Goal: Information Seeking & Learning: Understand process/instructions

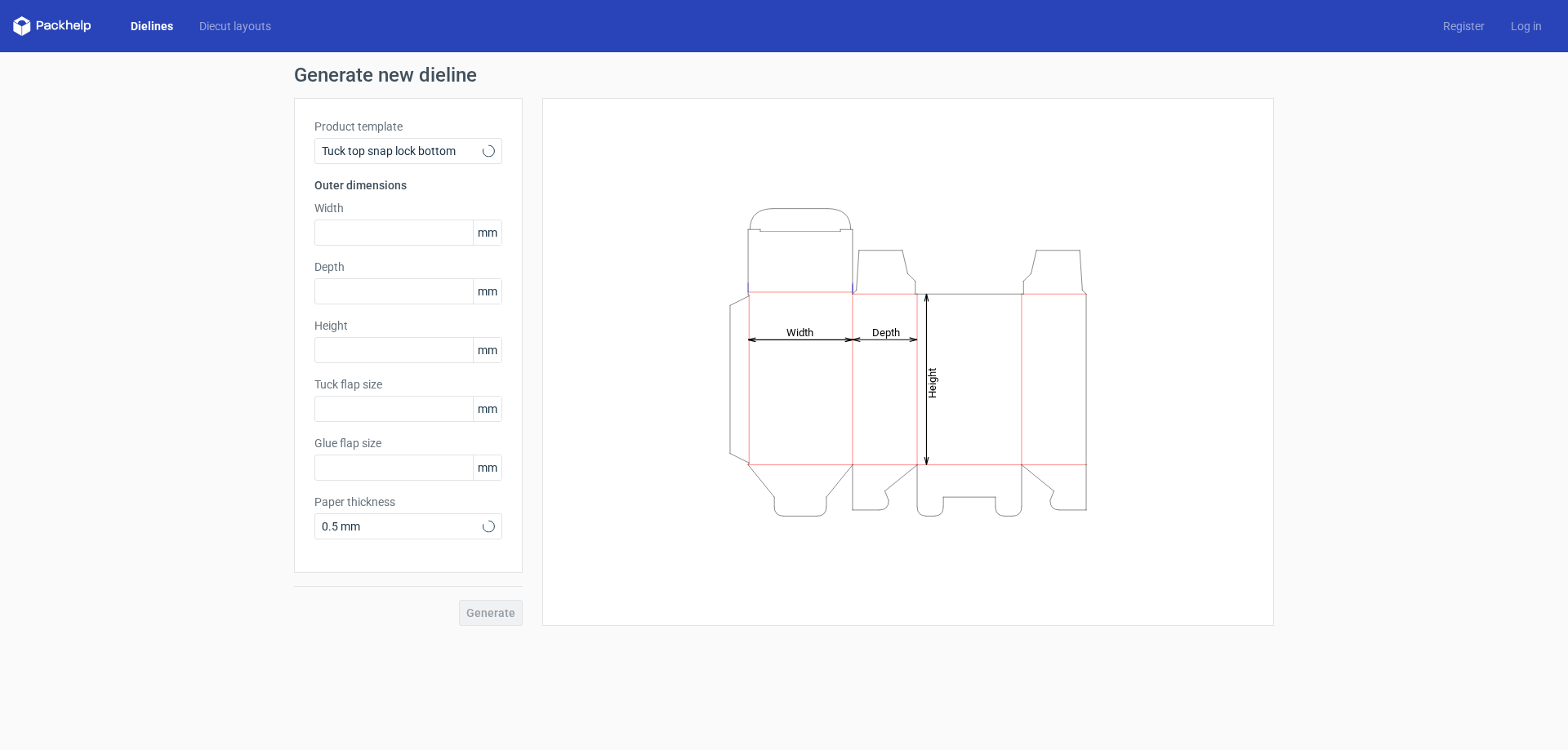
type input "15"
type input "10"
click at [490, 152] on icon at bounding box center [489, 151] width 13 height 13
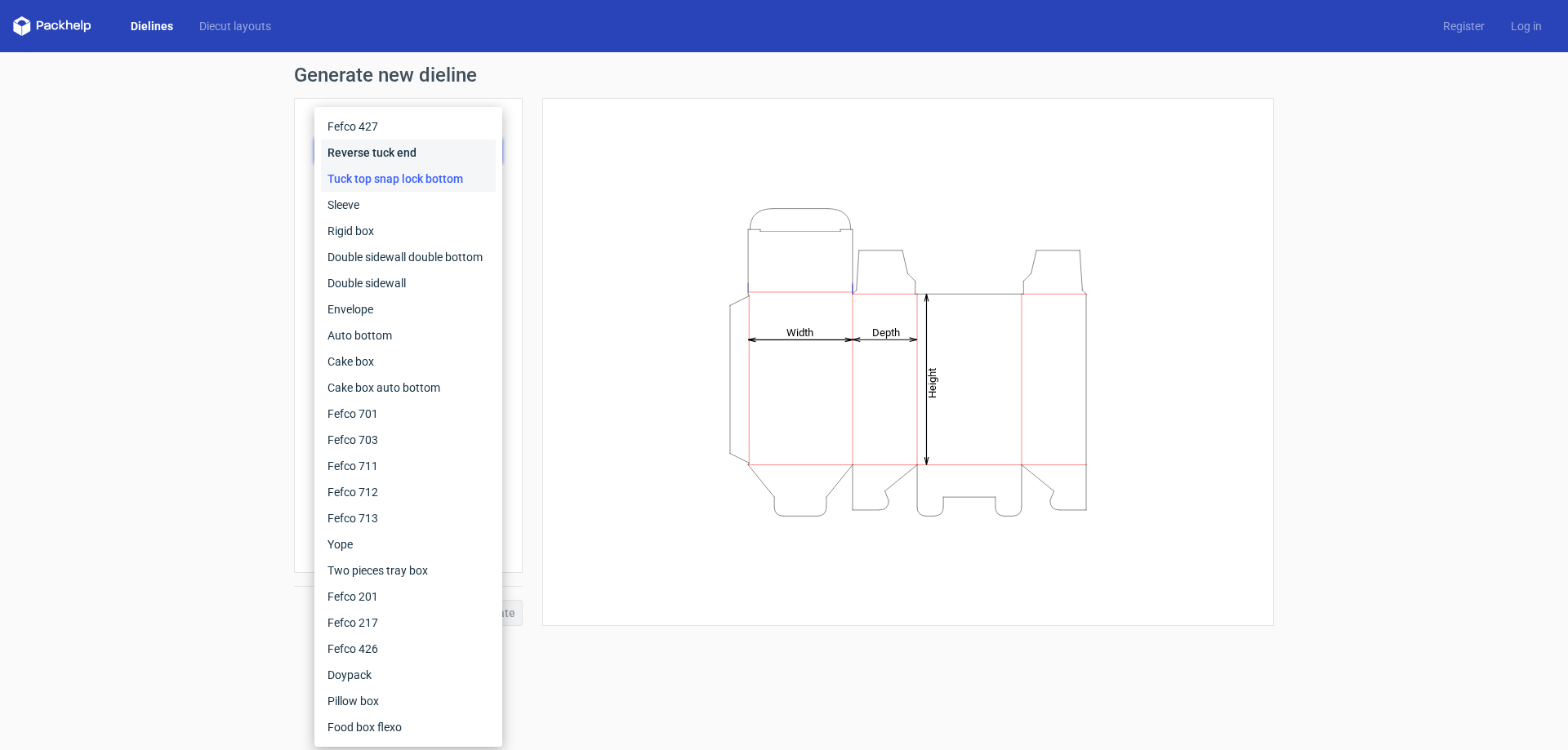
click at [378, 148] on div "Reverse tuck end" at bounding box center [408, 152] width 175 height 26
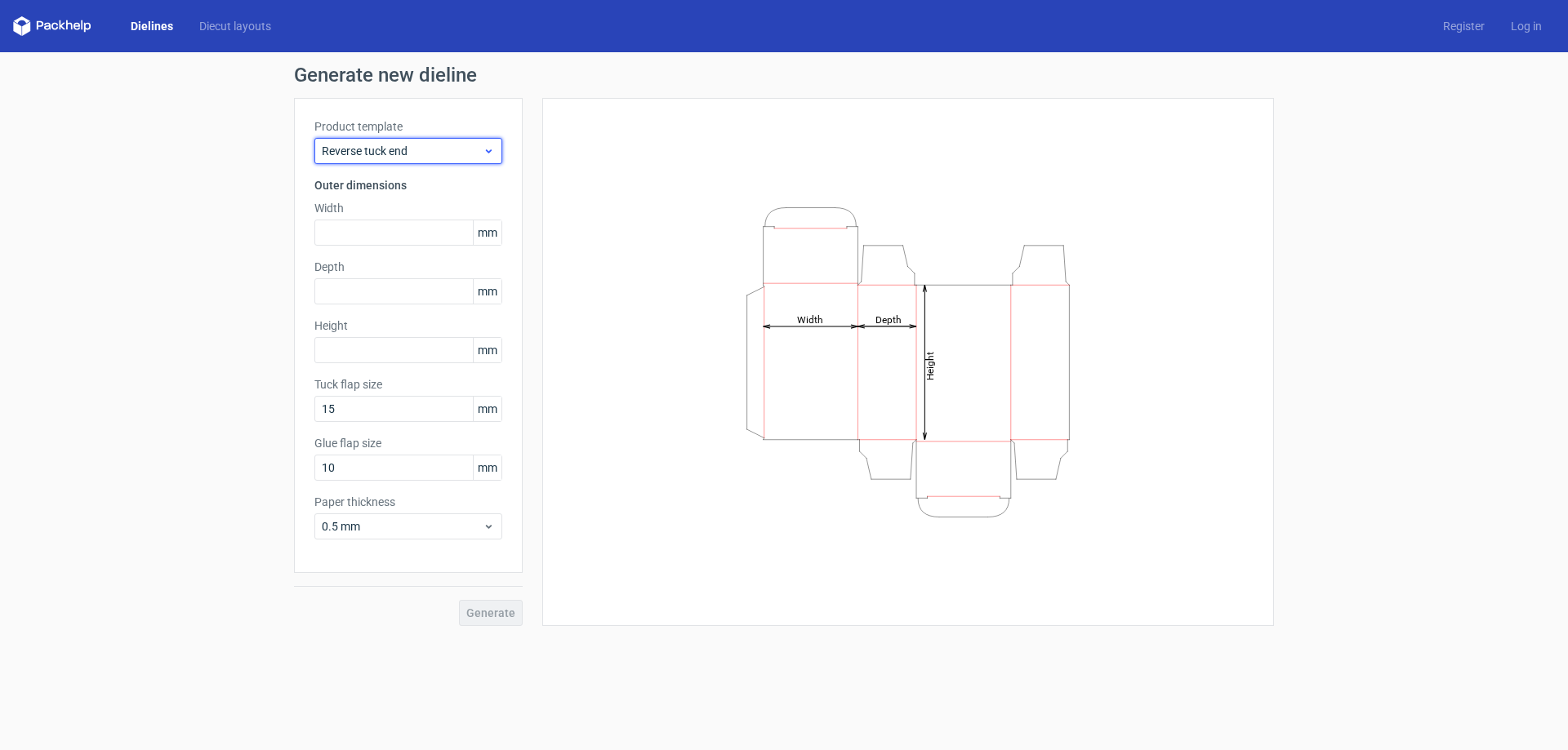
click at [482, 147] on icon at bounding box center [489, 151] width 13 height 13
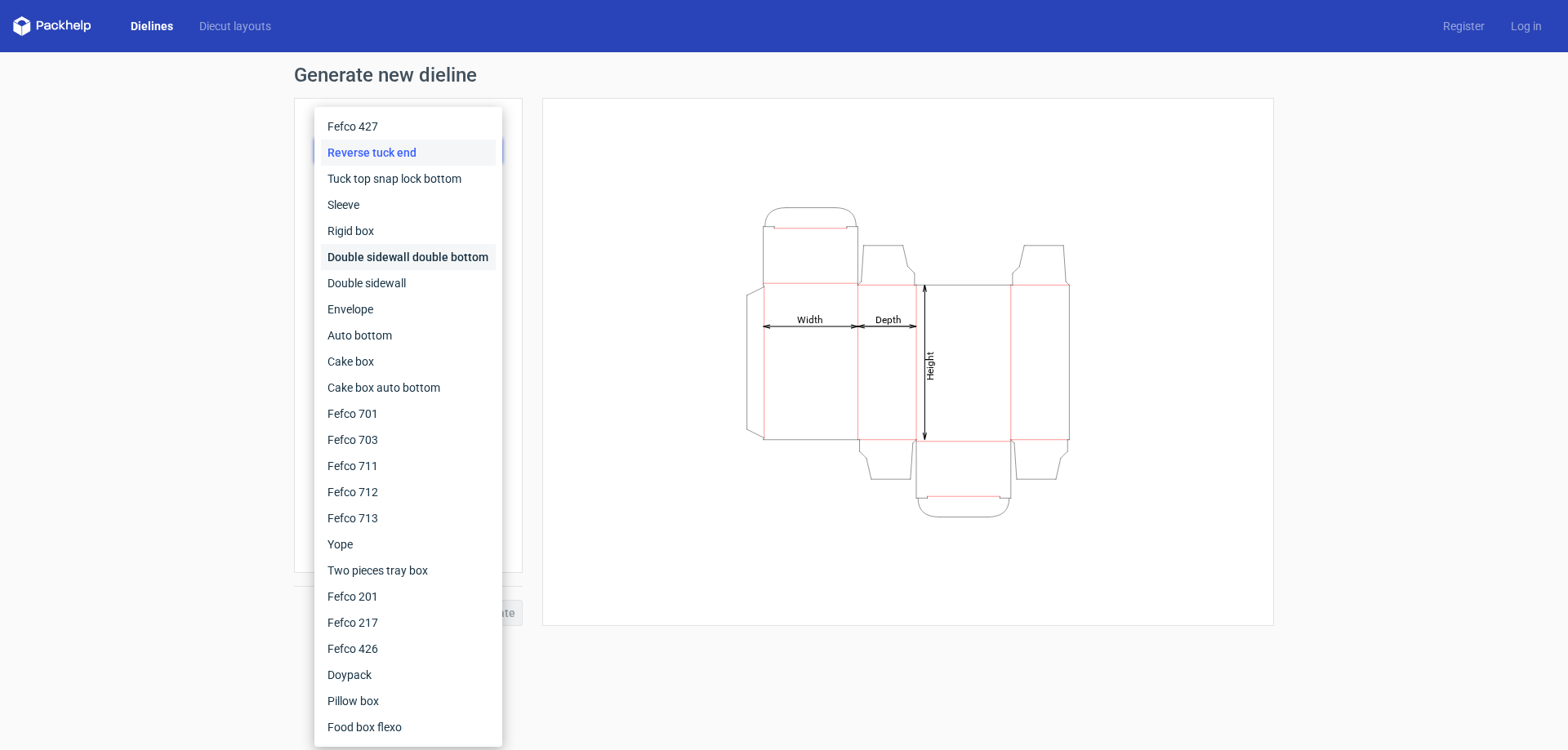
click at [450, 251] on div "Double sidewall double bottom" at bounding box center [408, 257] width 175 height 26
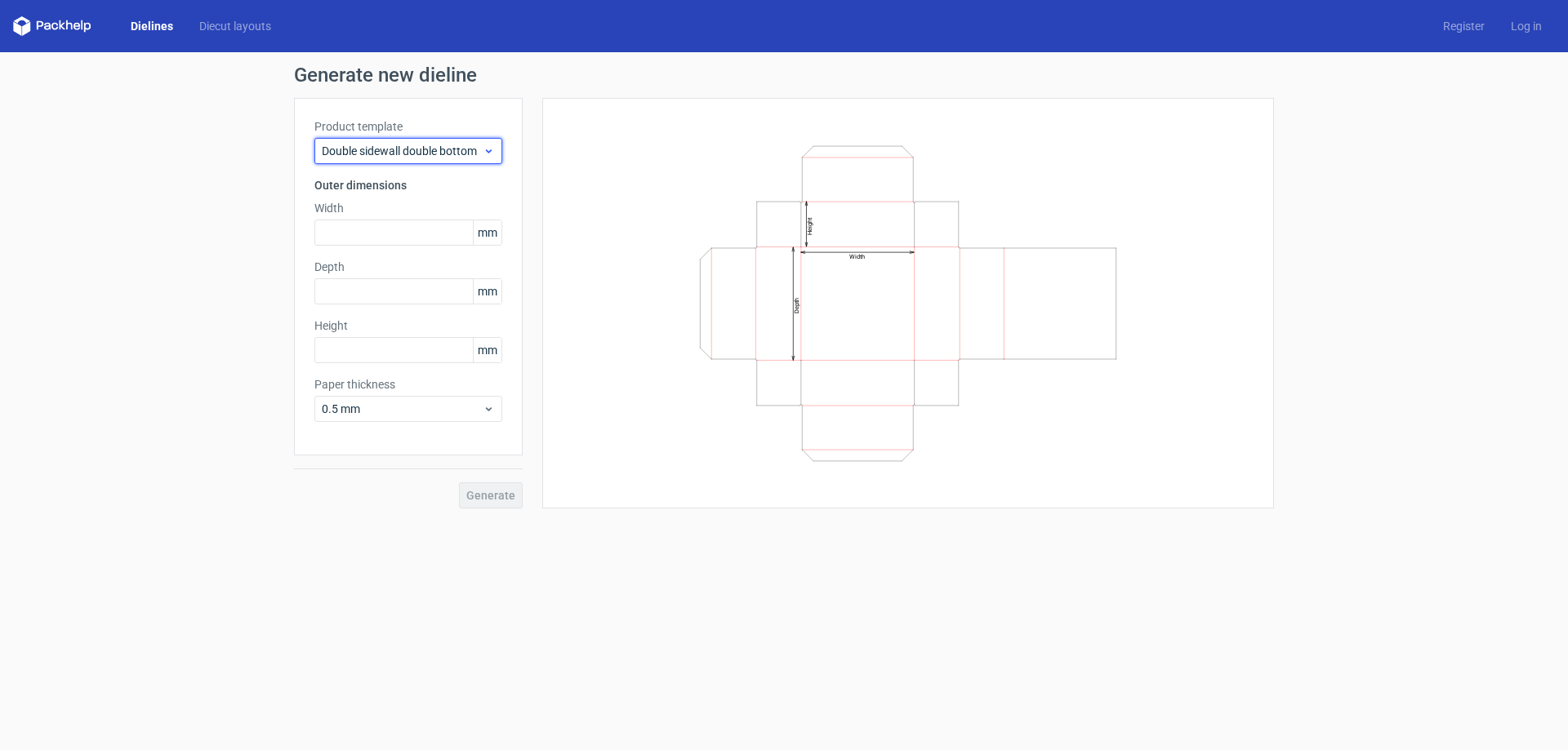
click at [494, 149] on icon at bounding box center [489, 151] width 13 height 13
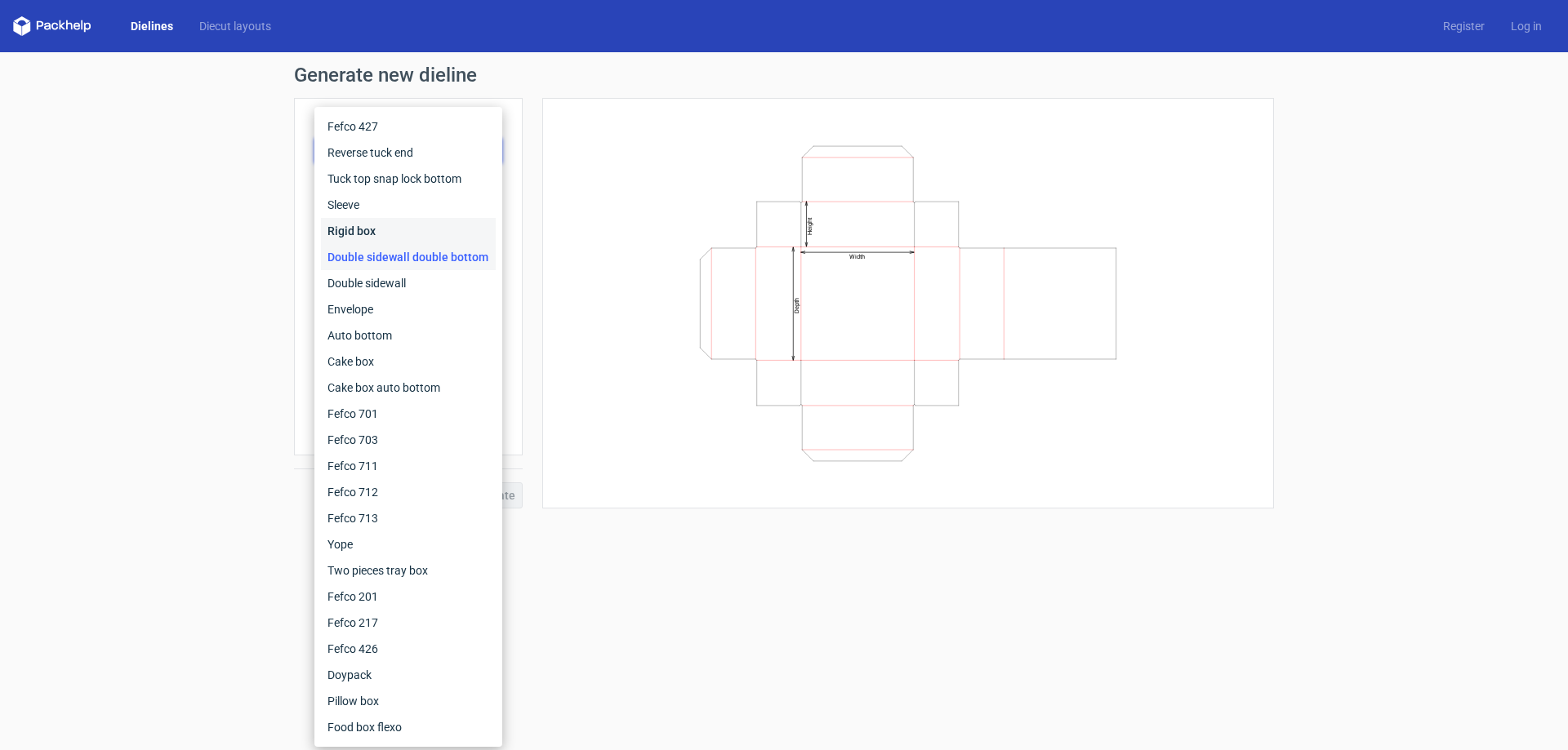
click at [399, 231] on div "Rigid box" at bounding box center [408, 231] width 175 height 26
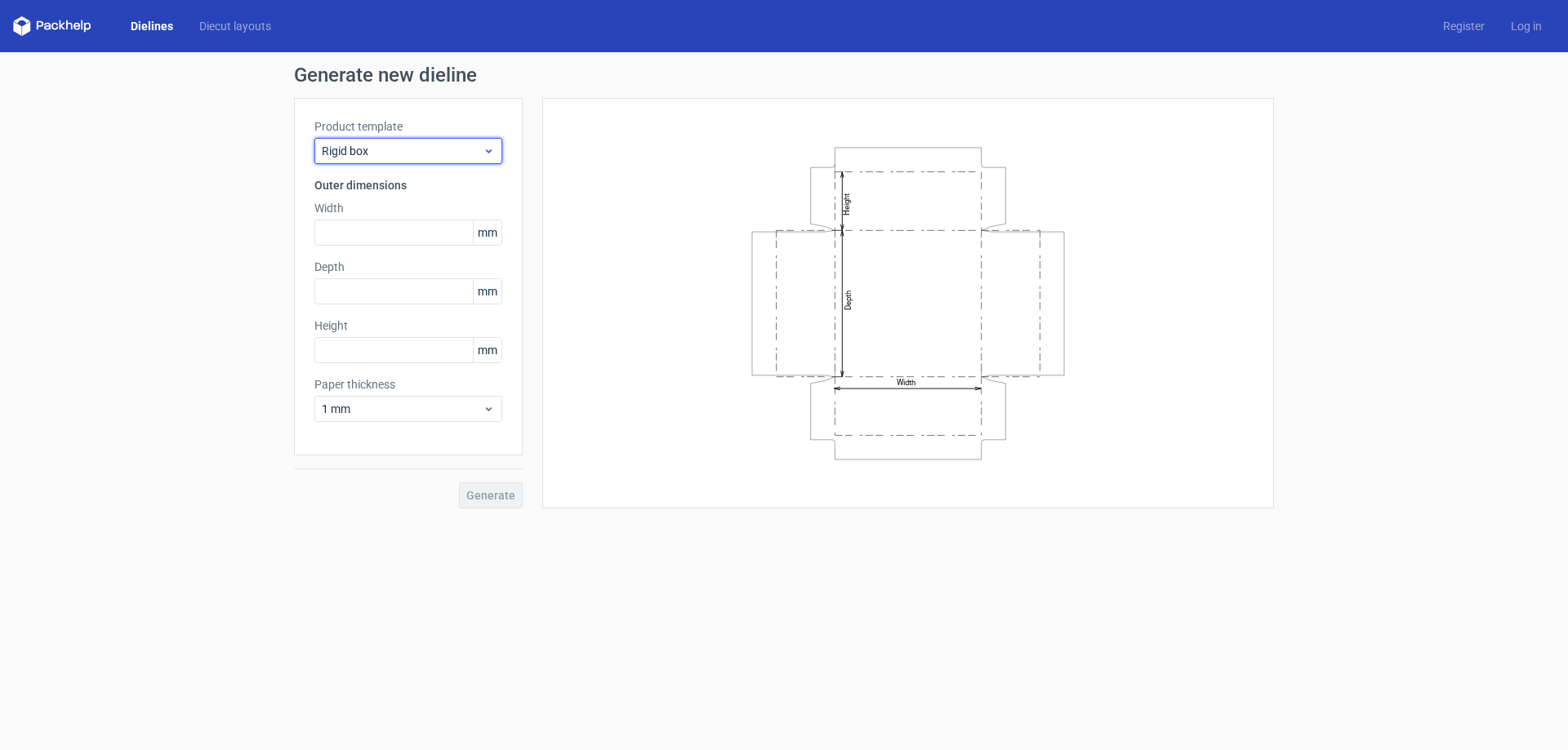
click at [481, 146] on span "Rigid box" at bounding box center [401, 151] width 161 height 16
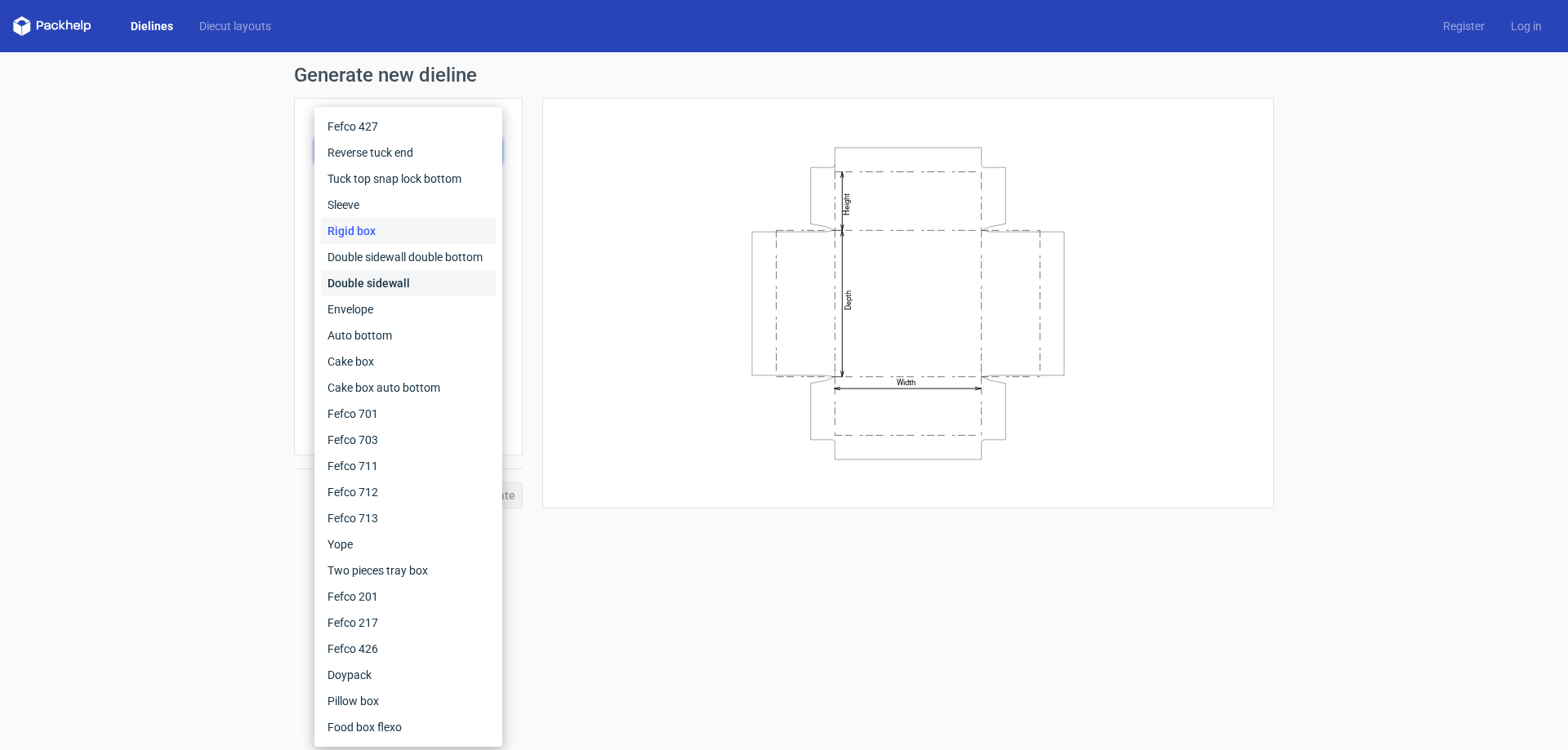
click at [381, 272] on div "Double sidewall" at bounding box center [408, 283] width 175 height 26
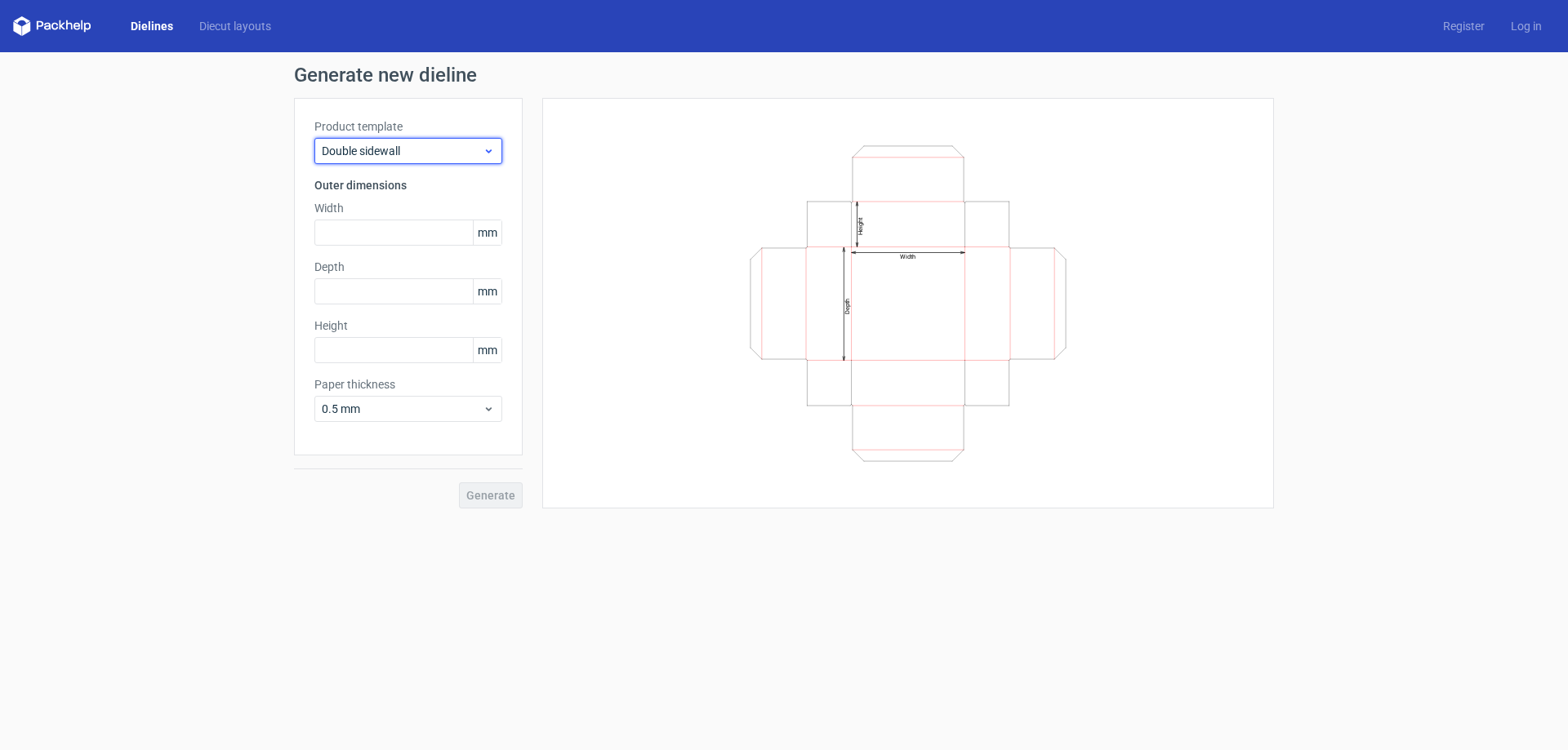
click at [485, 143] on div "Double sidewall" at bounding box center [408, 151] width 188 height 26
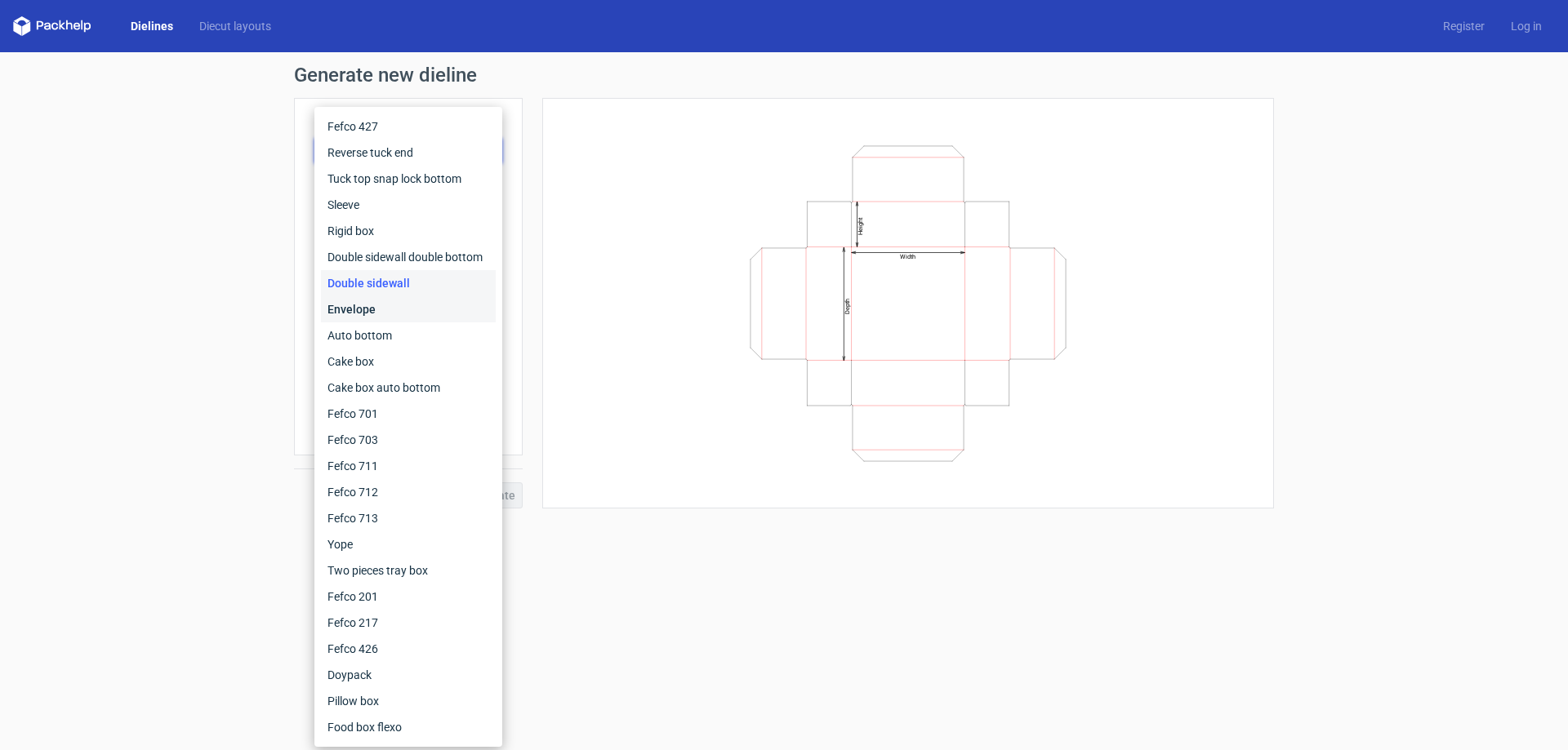
click at [382, 303] on div "Envelope" at bounding box center [408, 309] width 175 height 26
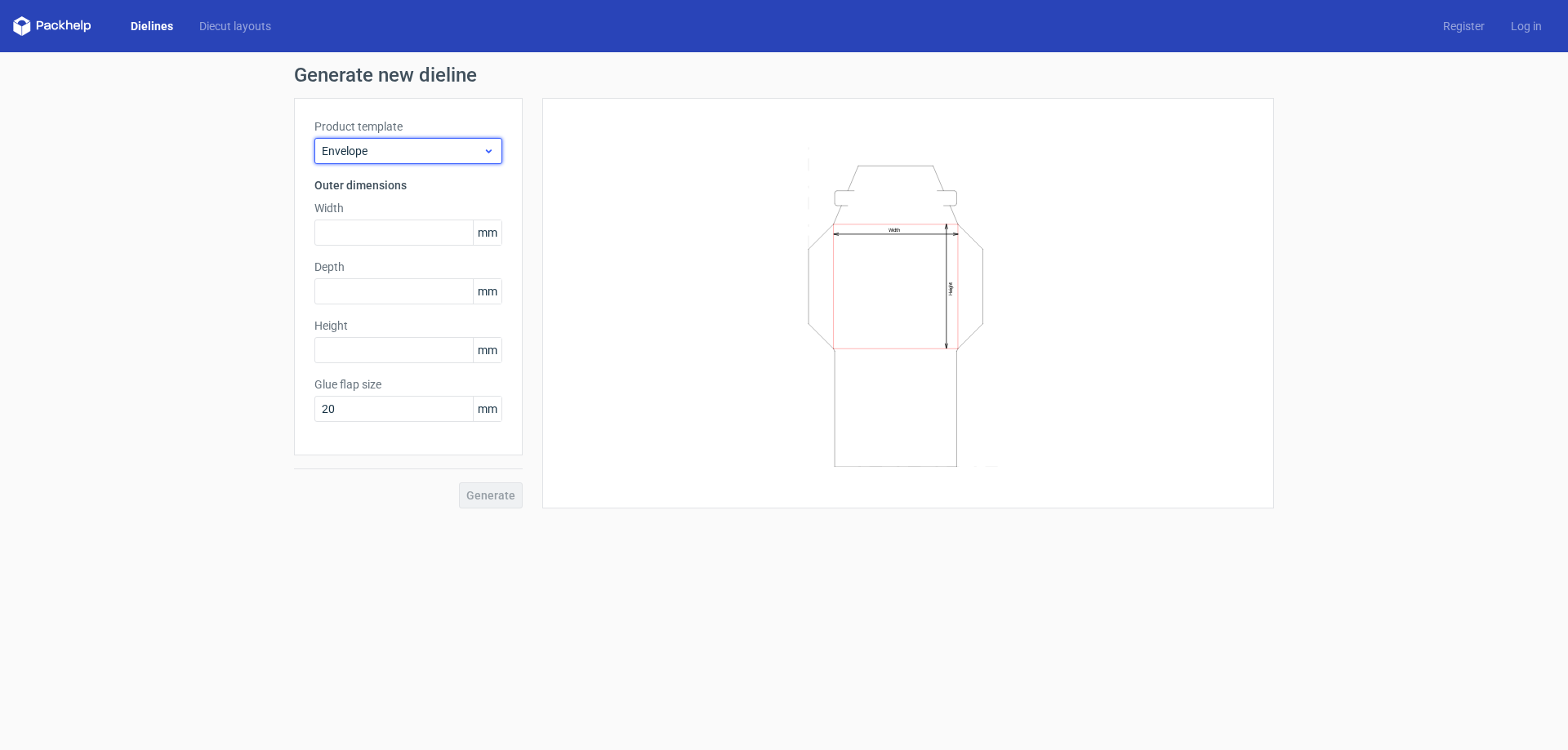
click at [477, 150] on span "Envelope" at bounding box center [401, 151] width 161 height 16
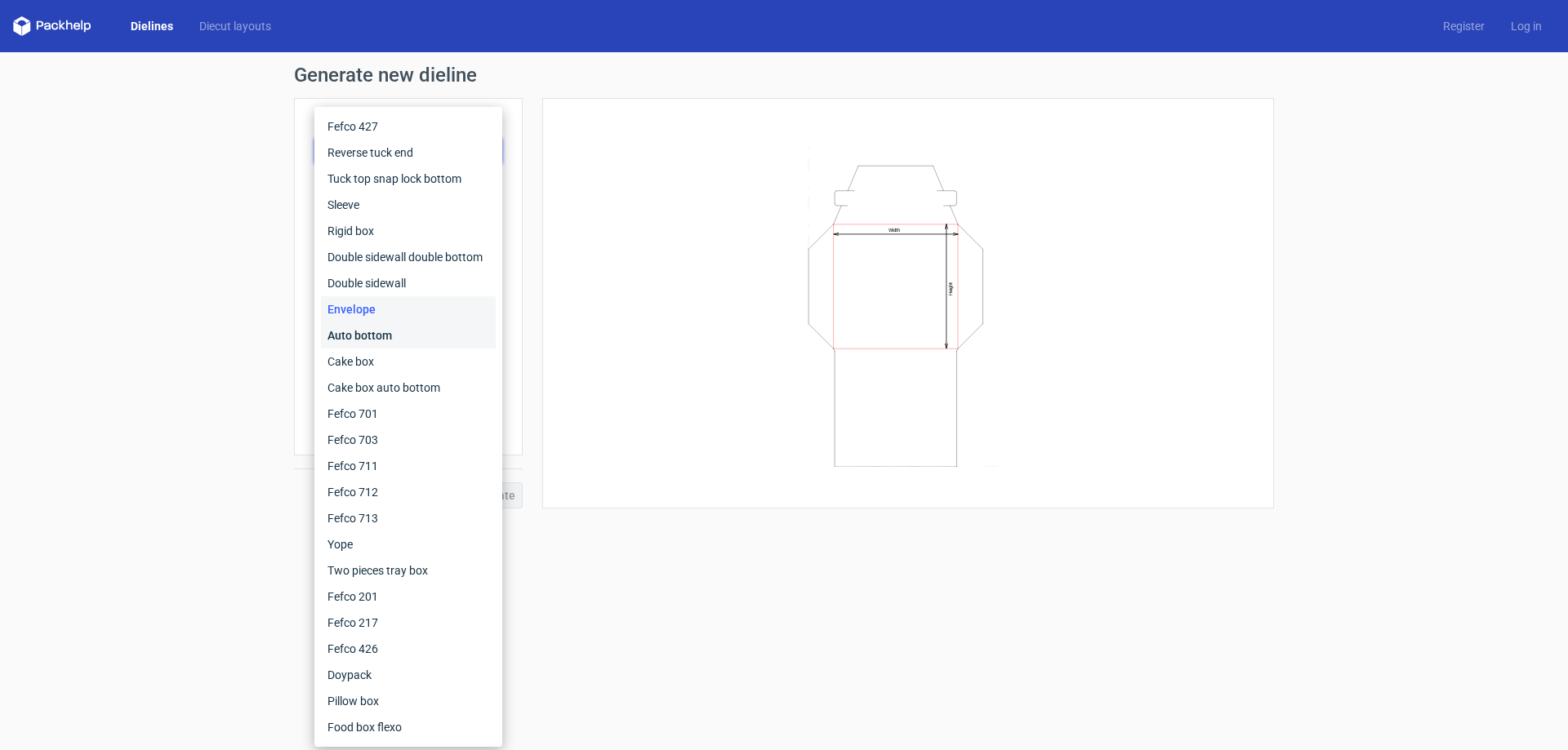
click at [385, 336] on div "Auto bottom" at bounding box center [408, 335] width 175 height 26
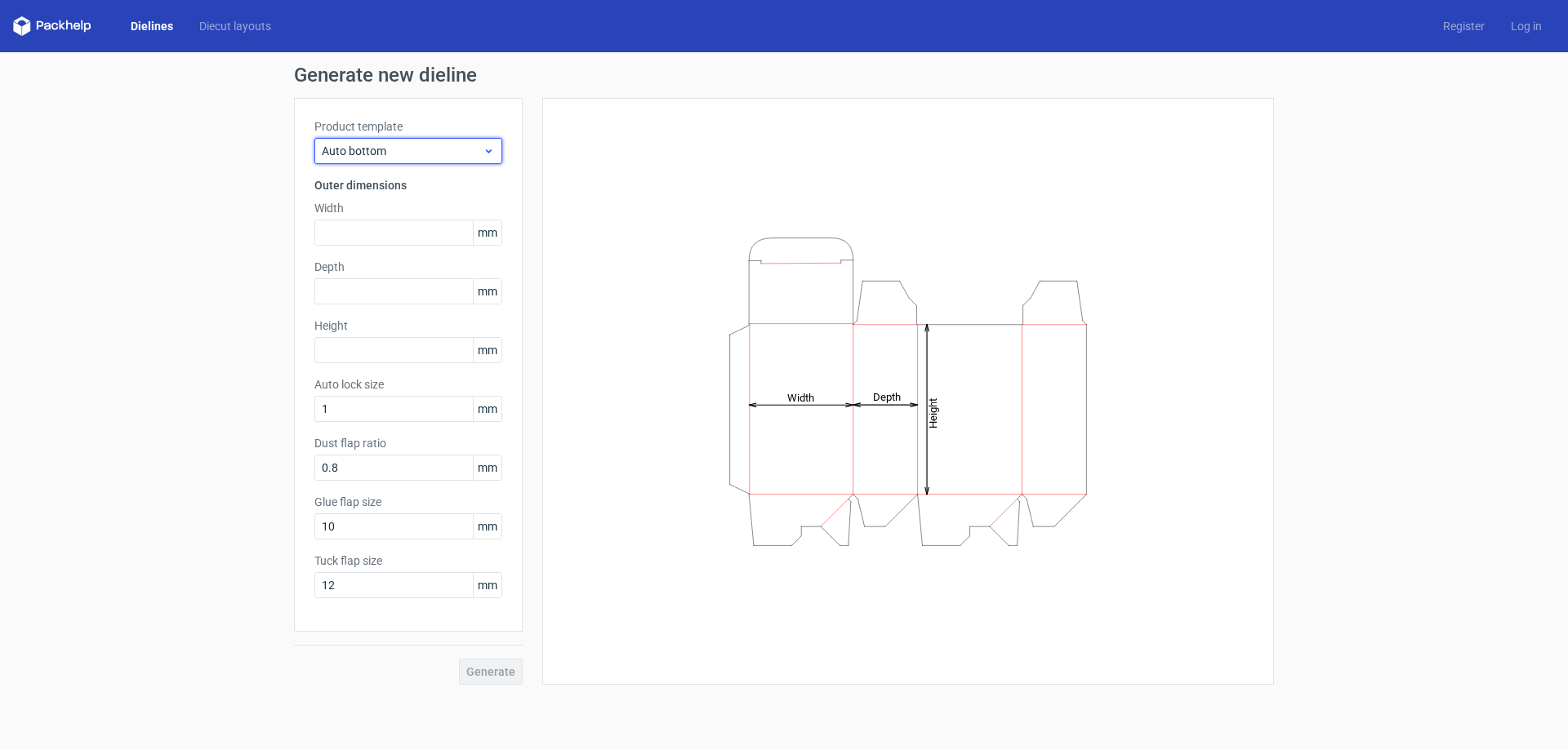
click at [484, 148] on icon at bounding box center [489, 151] width 13 height 13
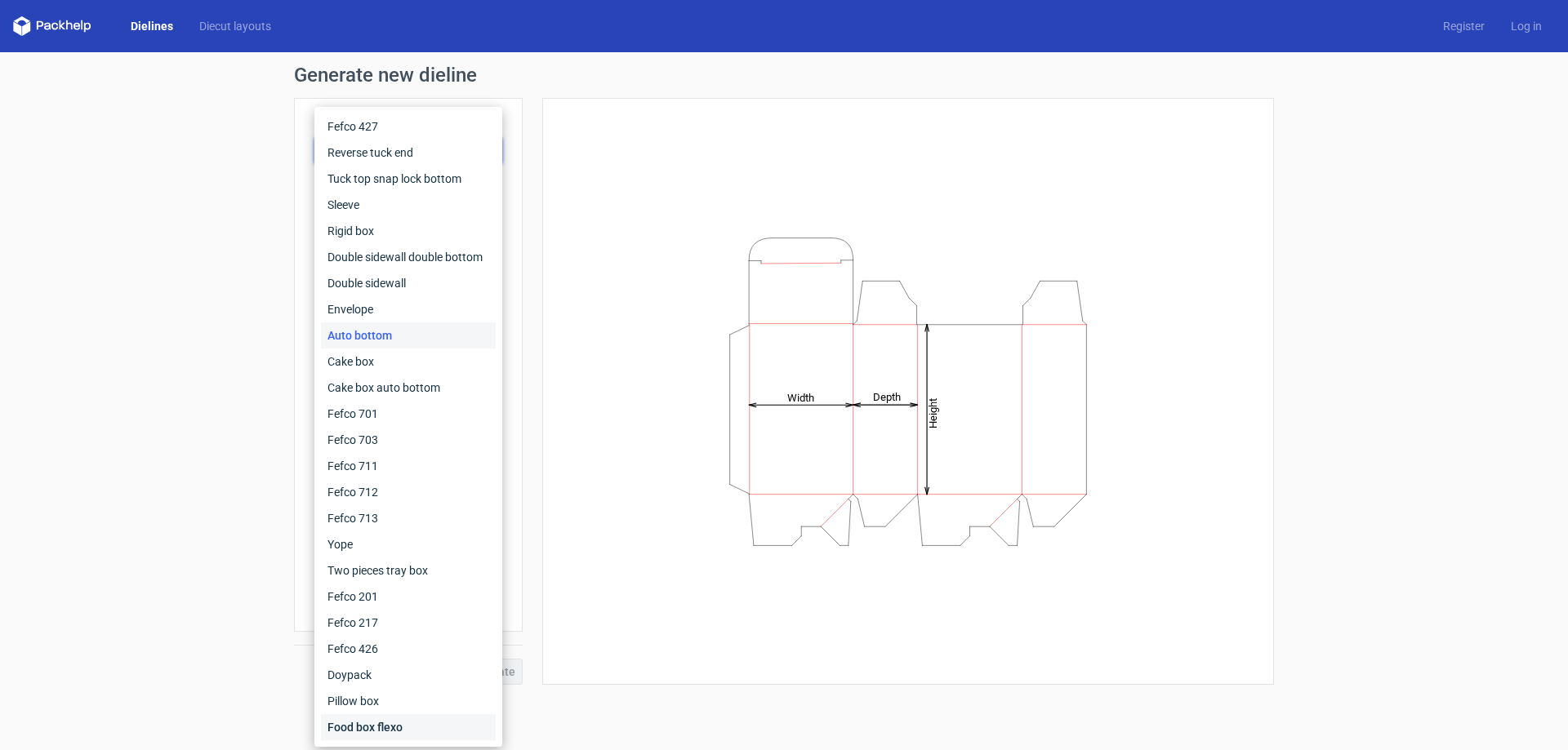
click at [410, 717] on div "Food box flexo" at bounding box center [408, 727] width 175 height 26
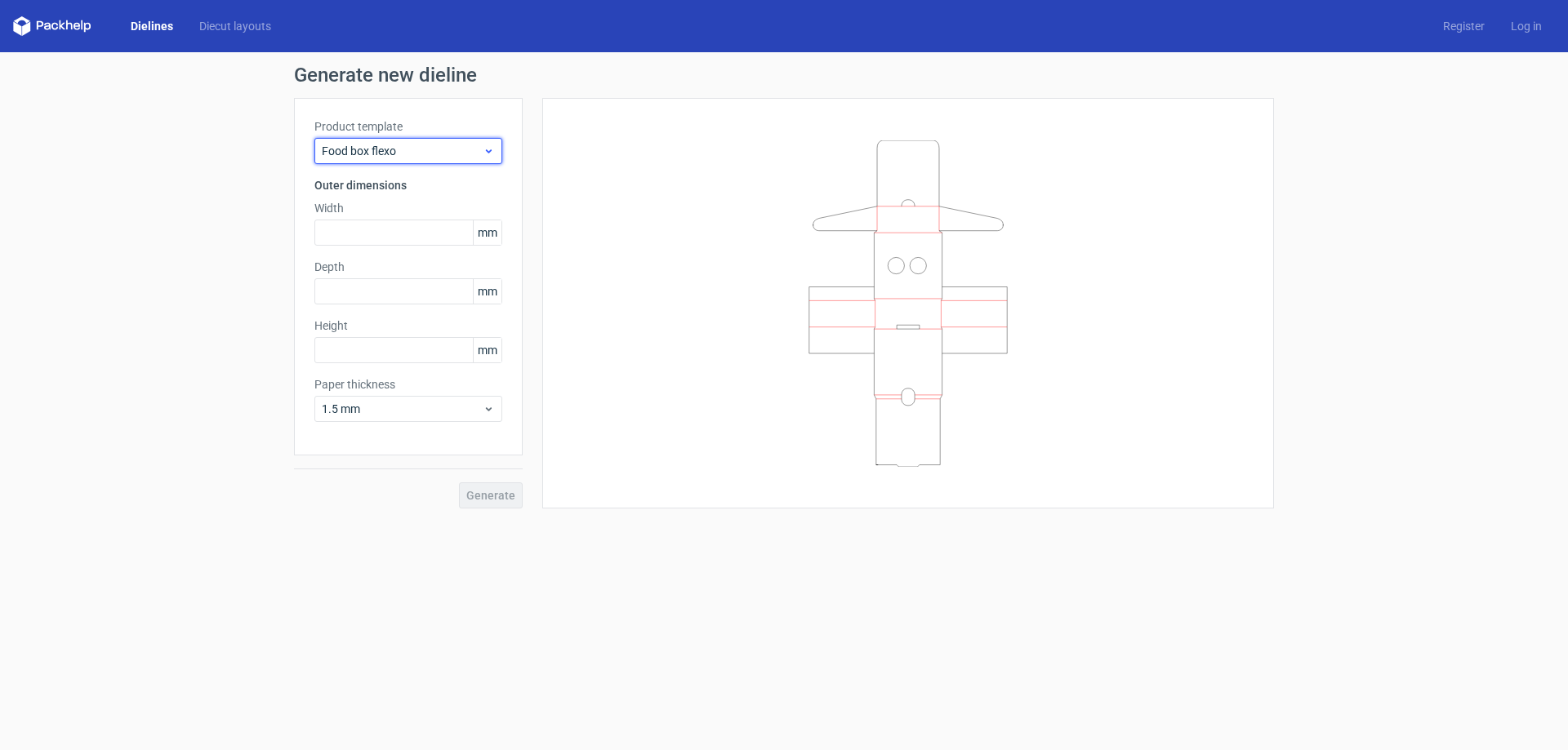
click at [473, 139] on div "Food box flexo" at bounding box center [408, 151] width 188 height 26
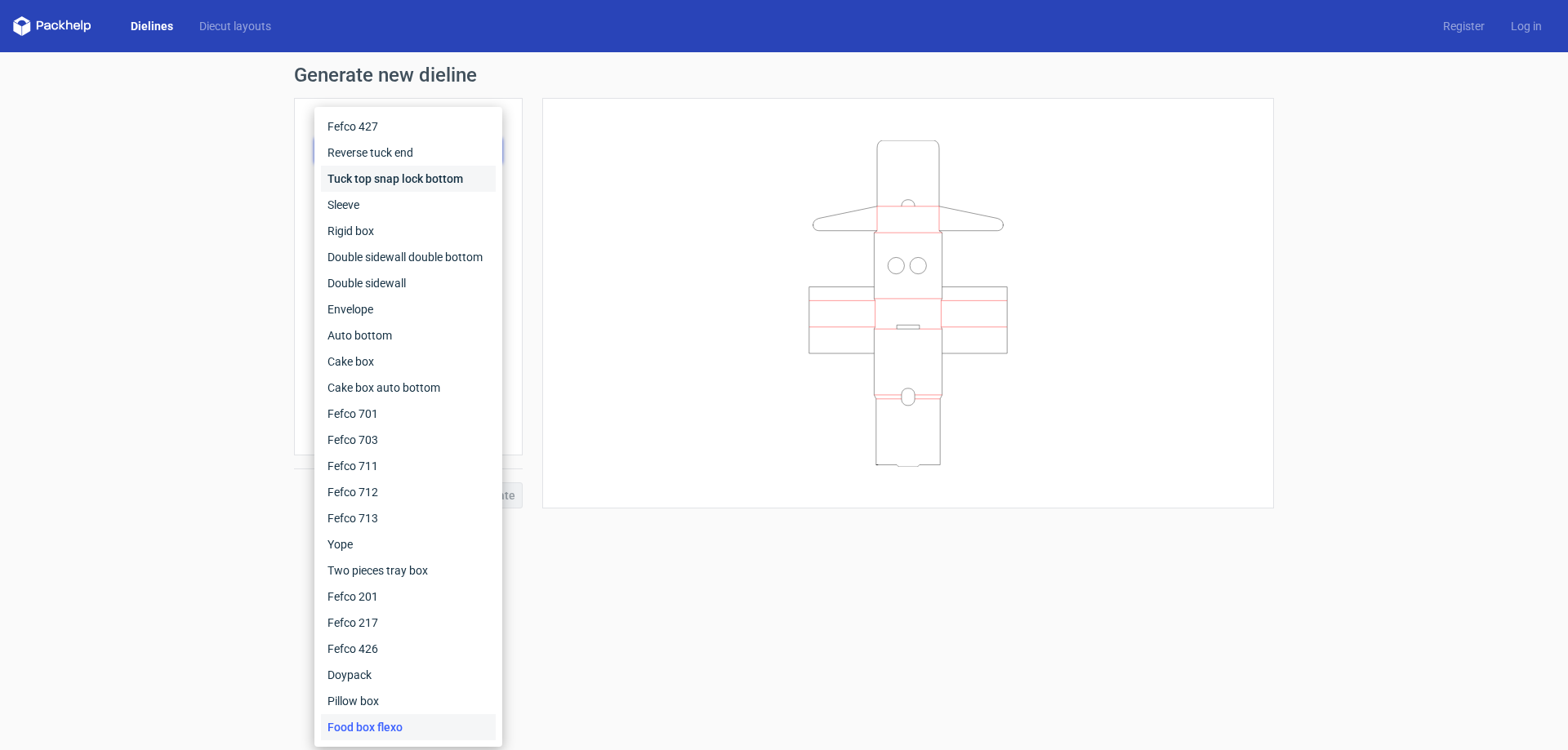
click at [418, 175] on div "Tuck top snap lock bottom" at bounding box center [408, 179] width 175 height 26
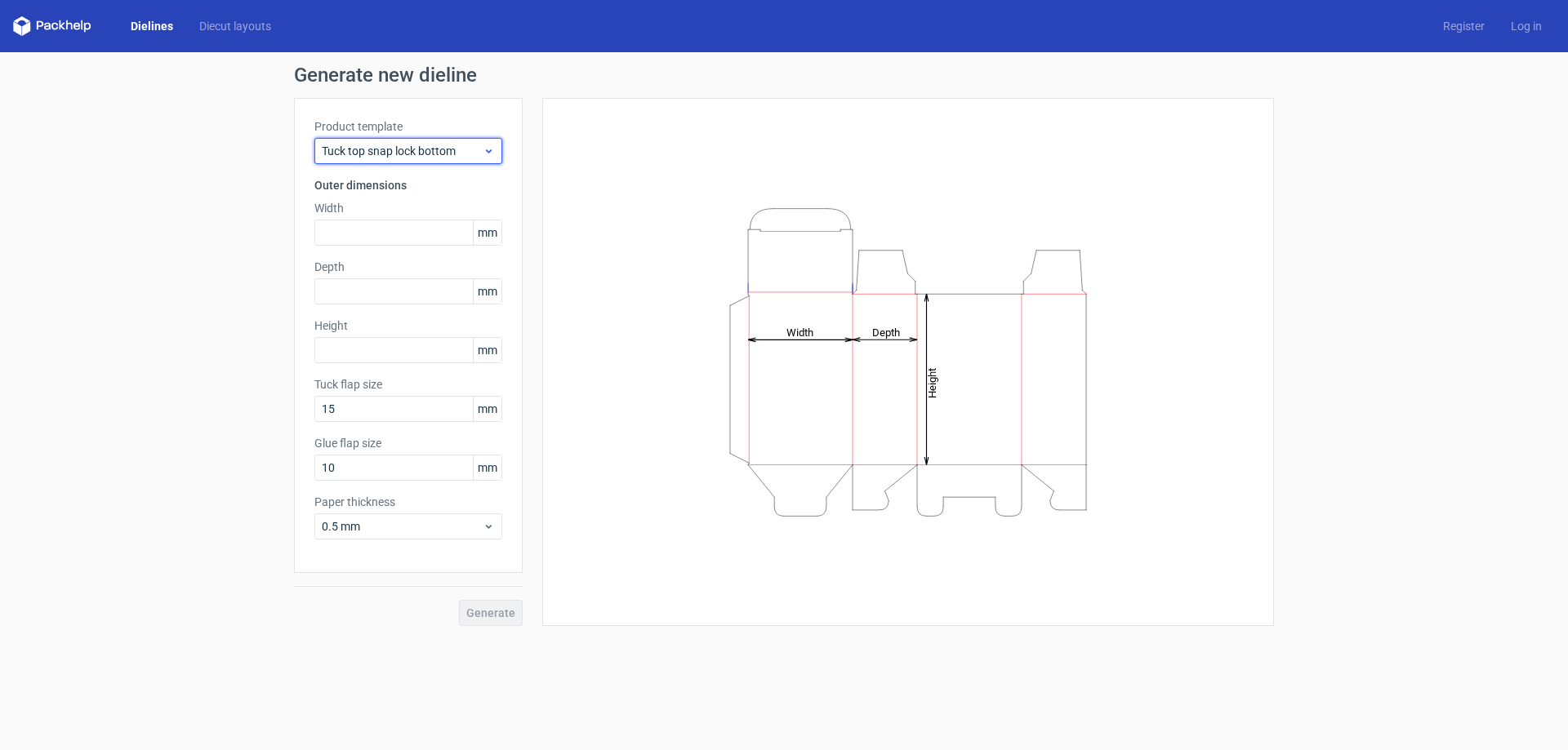
click at [489, 142] on div "Tuck top snap lock bottom" at bounding box center [408, 151] width 188 height 26
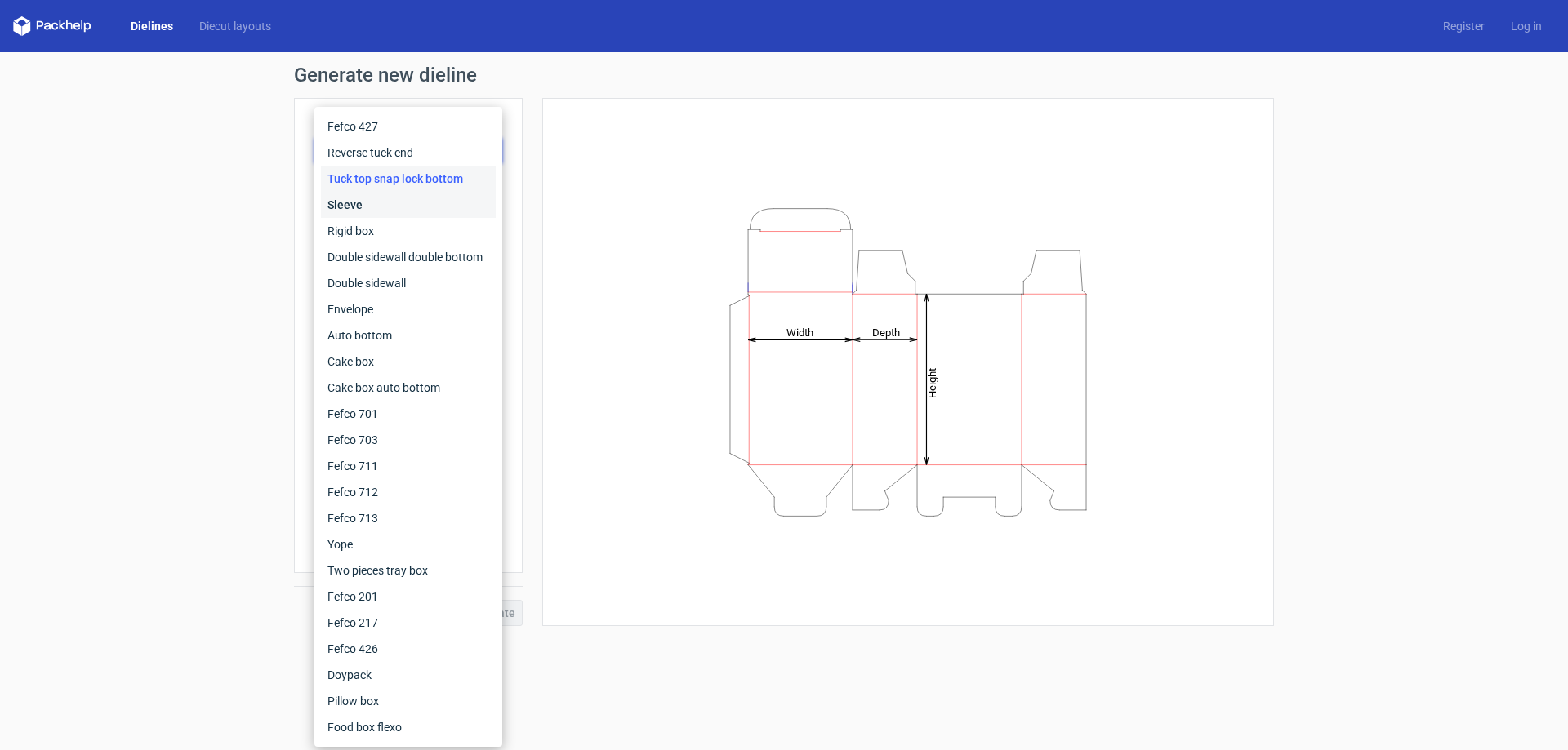
click at [364, 199] on div "Sleeve" at bounding box center [408, 205] width 175 height 26
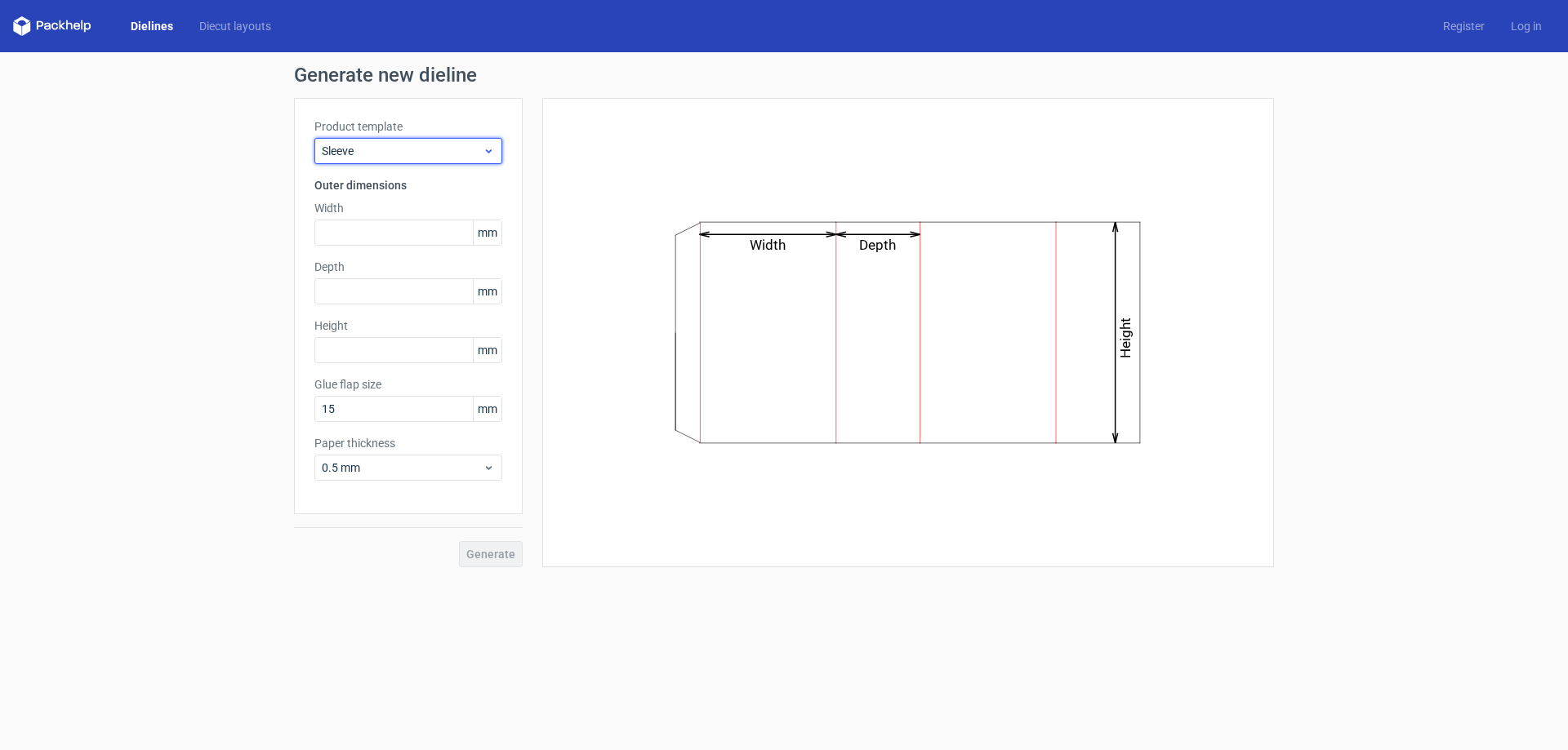
click at [436, 140] on div "Sleeve" at bounding box center [408, 151] width 188 height 26
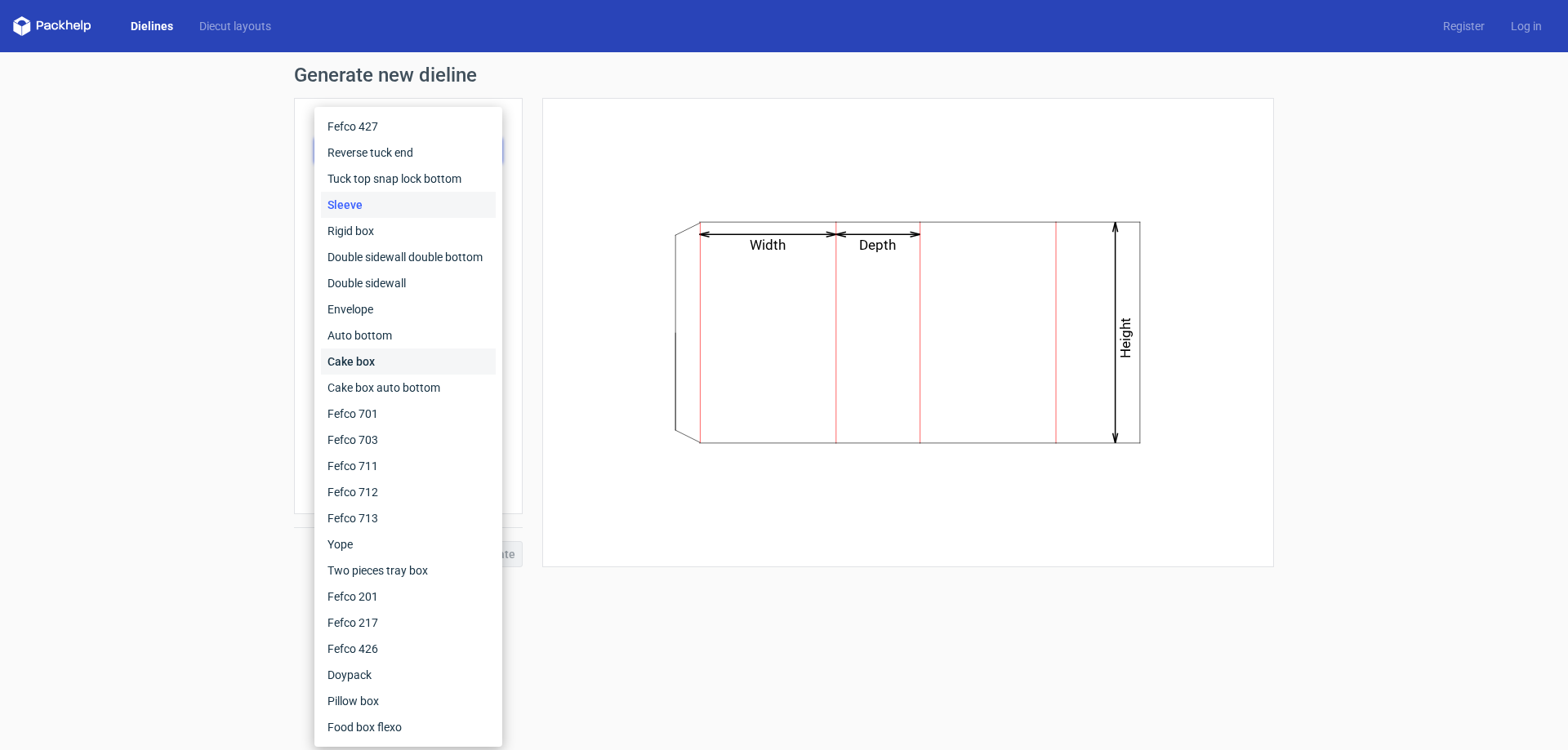
click at [397, 355] on div "Cake box" at bounding box center [408, 361] width 175 height 26
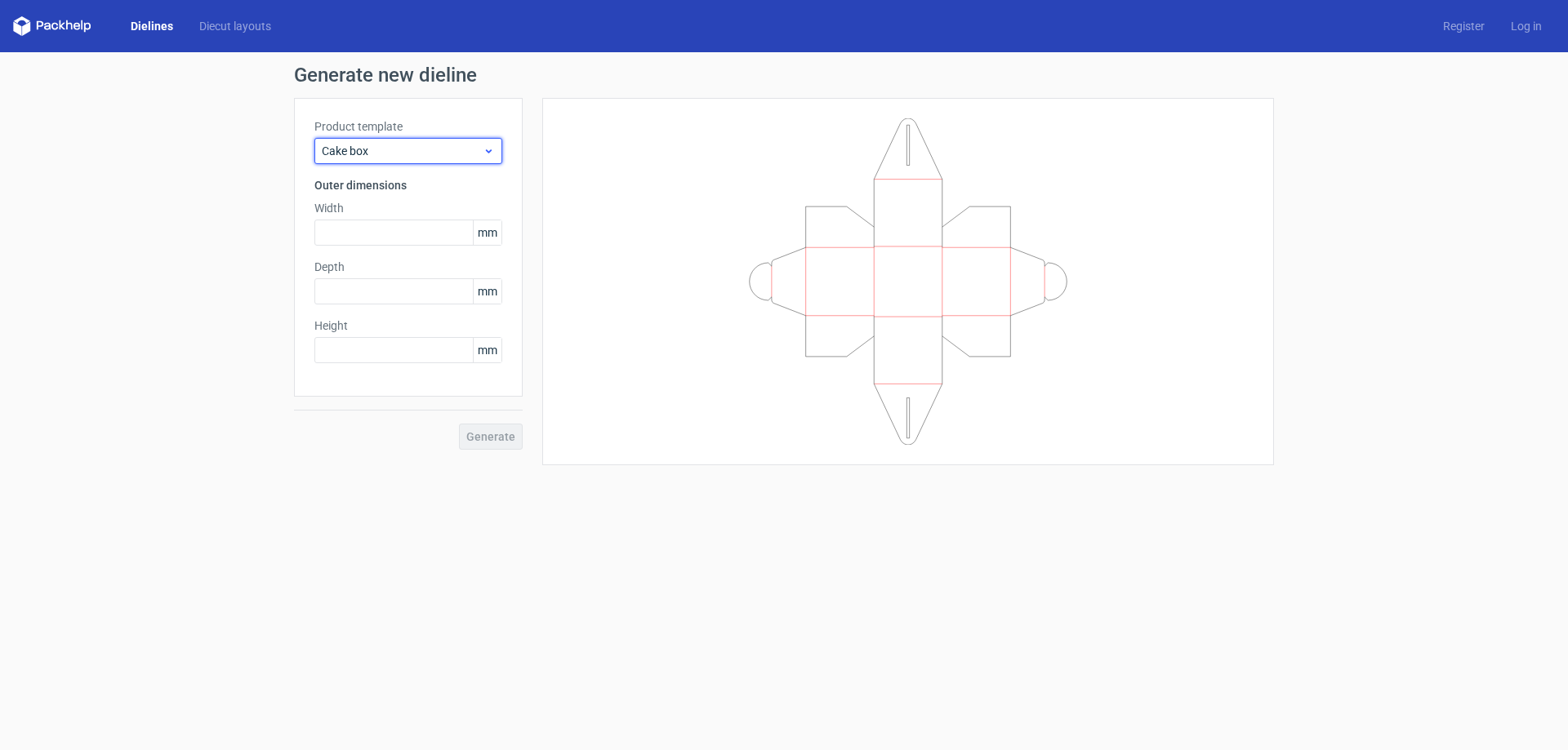
click at [471, 146] on span "Cake box" at bounding box center [401, 151] width 161 height 16
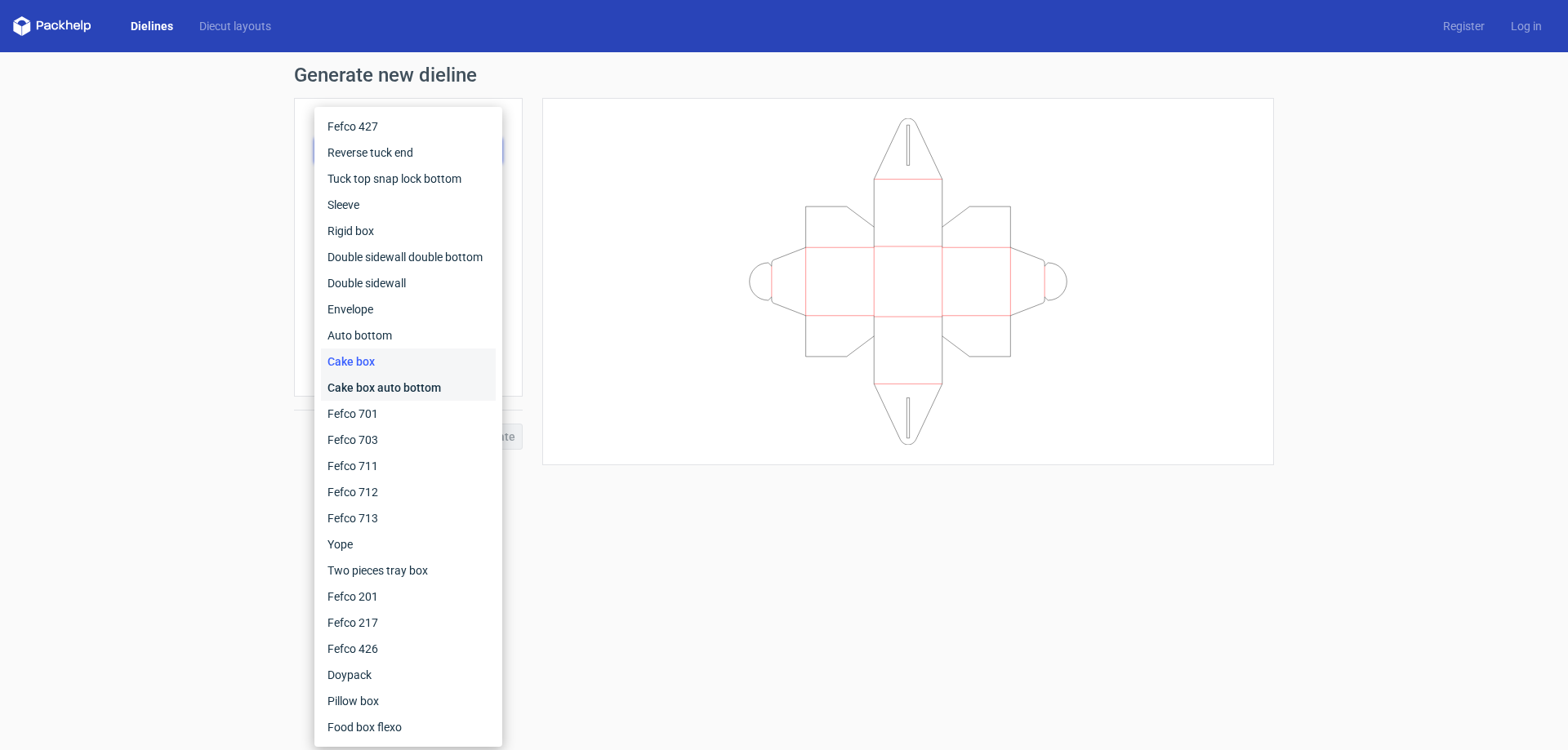
click at [392, 384] on div "Cake box auto bottom" at bounding box center [408, 387] width 175 height 26
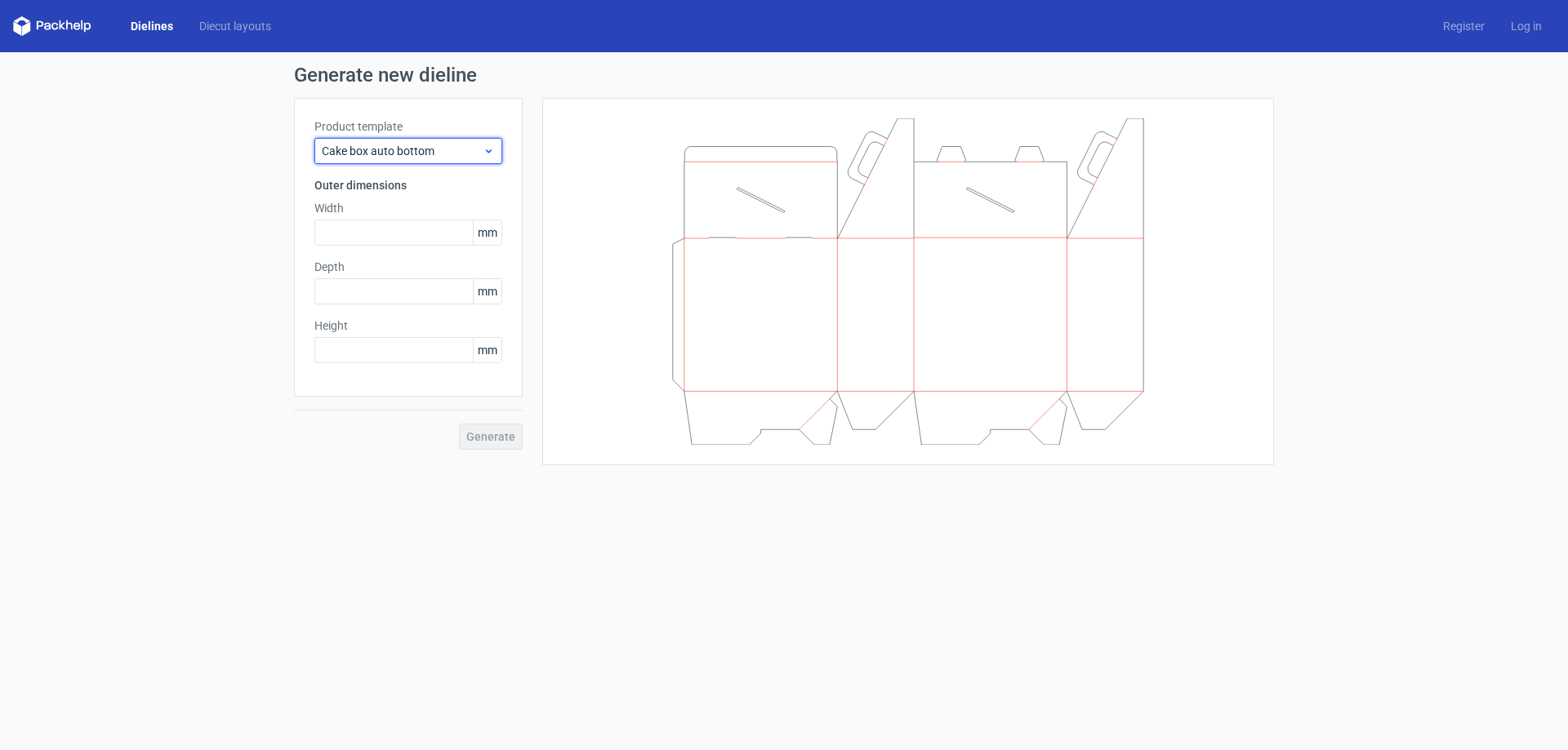
click at [477, 155] on span "Cake box auto bottom" at bounding box center [401, 151] width 161 height 16
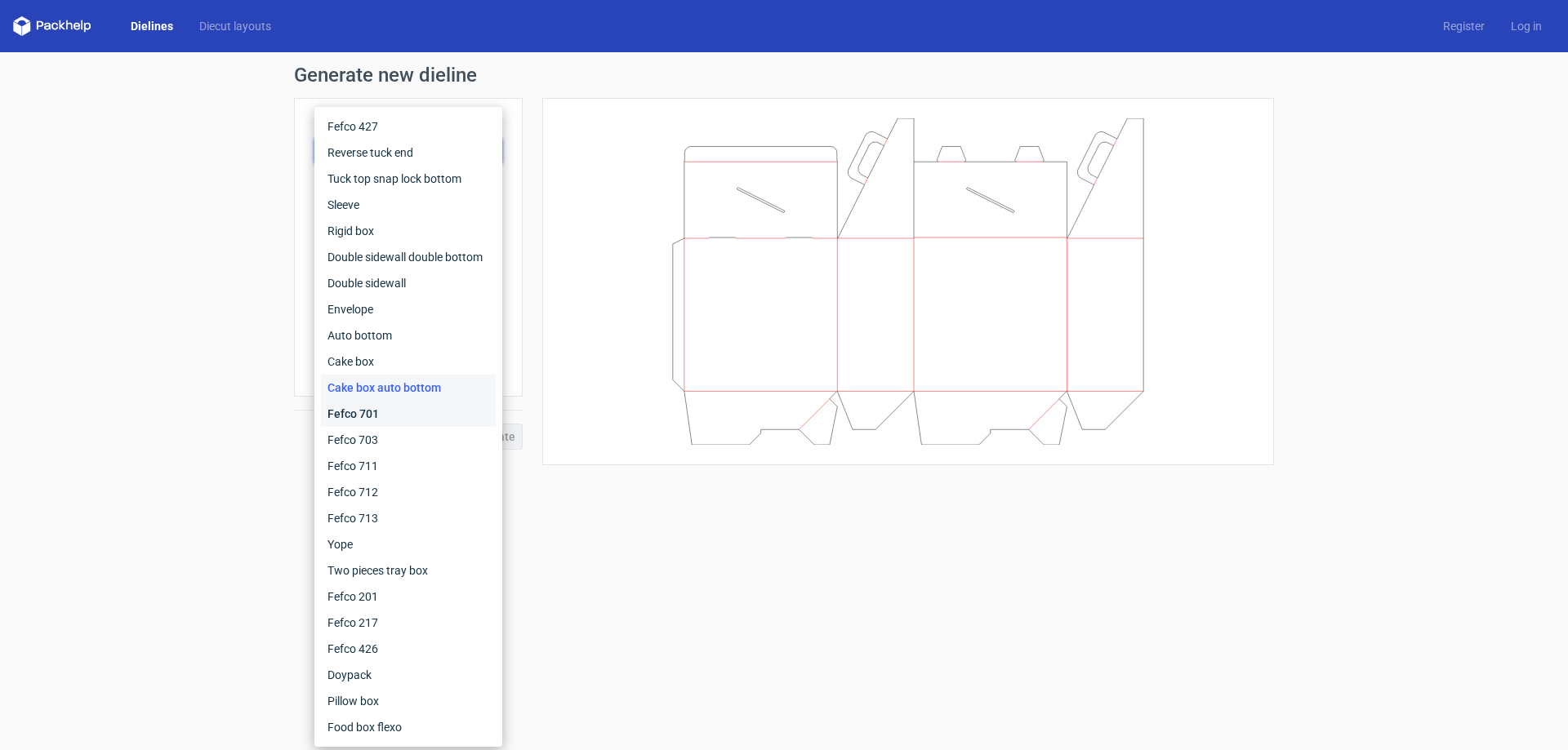
click at [379, 415] on div "Fefco 701" at bounding box center [408, 413] width 175 height 26
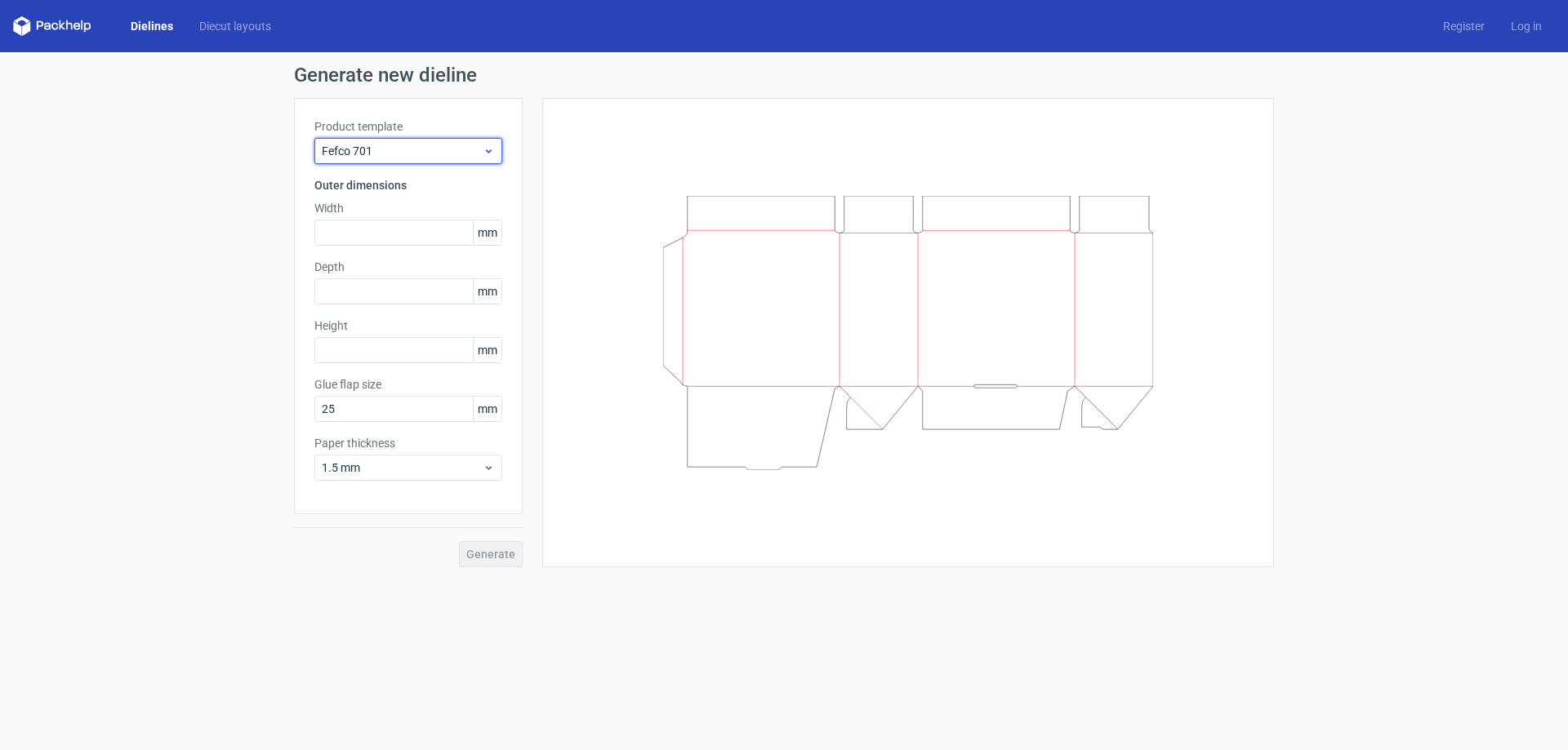
click at [479, 149] on span "Fefco 701" at bounding box center [401, 151] width 161 height 16
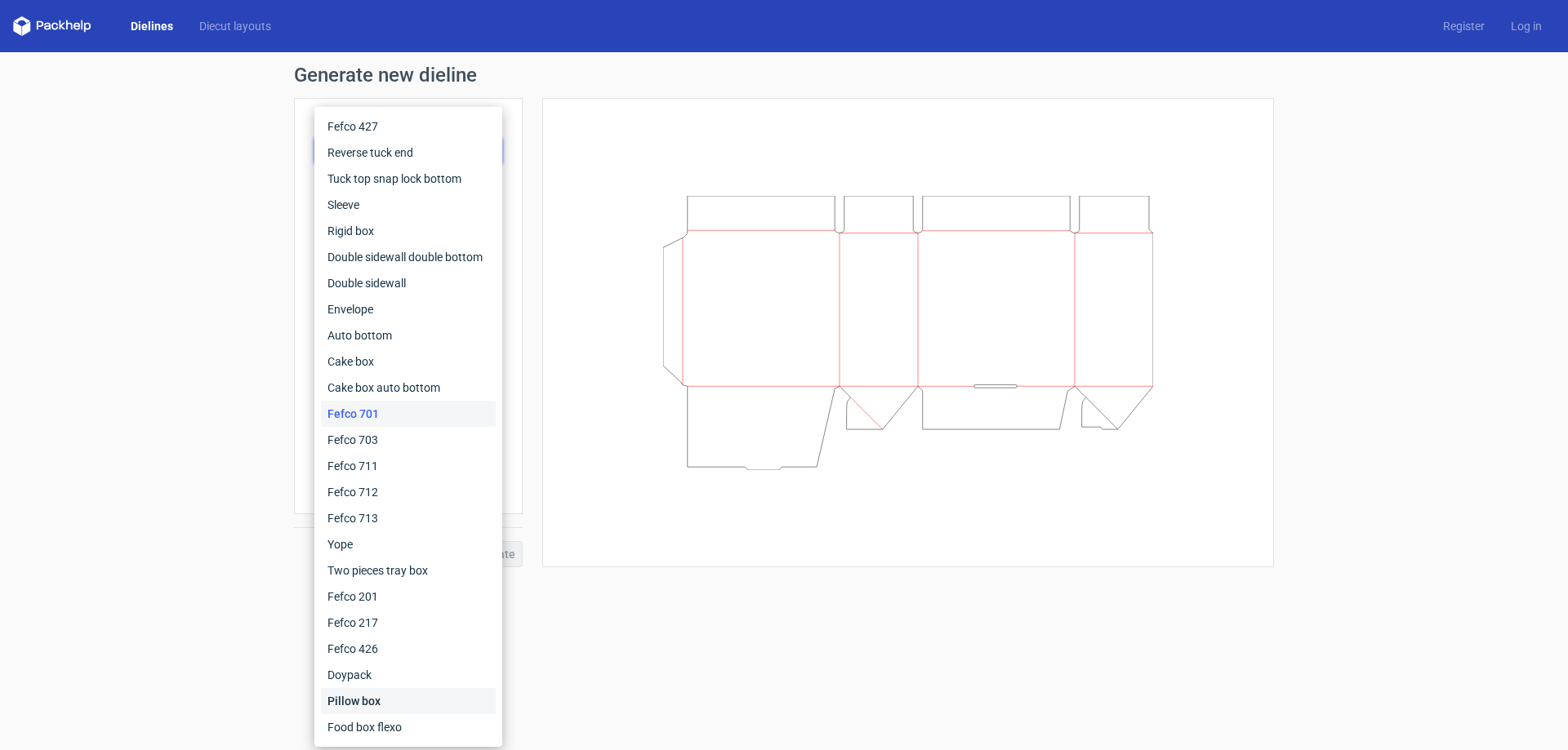
click at [365, 701] on div "Pillow box" at bounding box center [408, 701] width 175 height 26
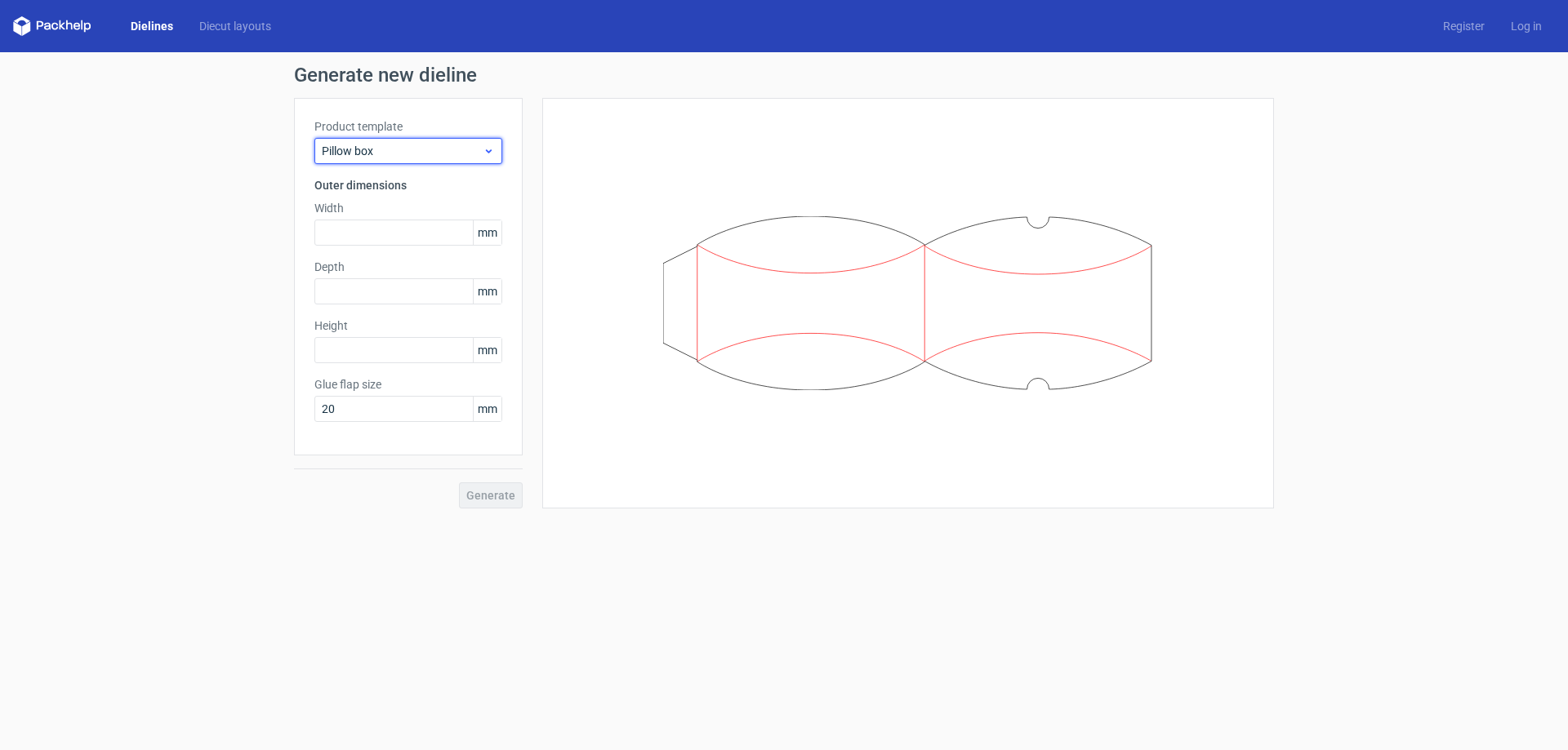
click at [479, 147] on span "Pillow box" at bounding box center [401, 151] width 161 height 16
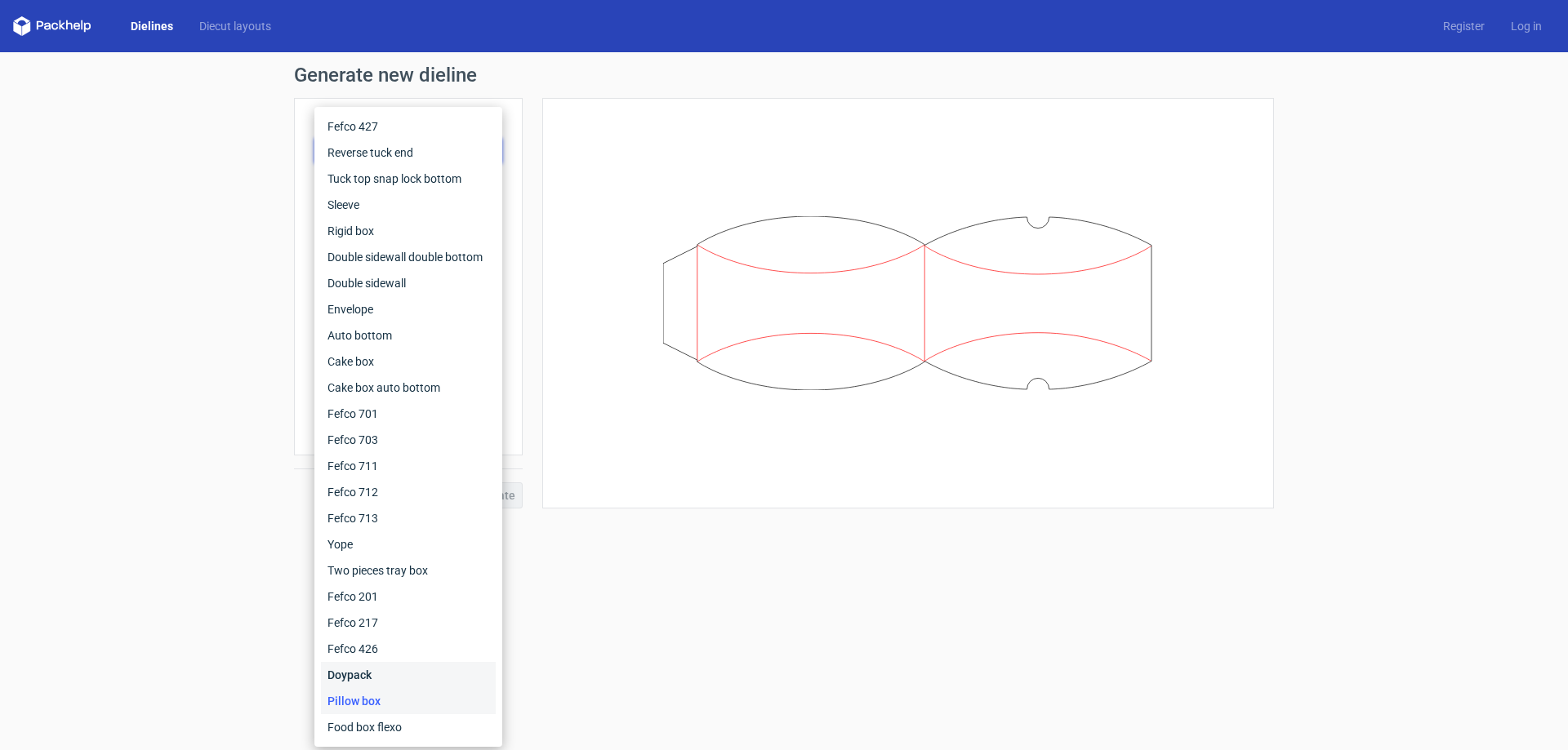
click at [382, 677] on div "Doypack" at bounding box center [408, 675] width 175 height 26
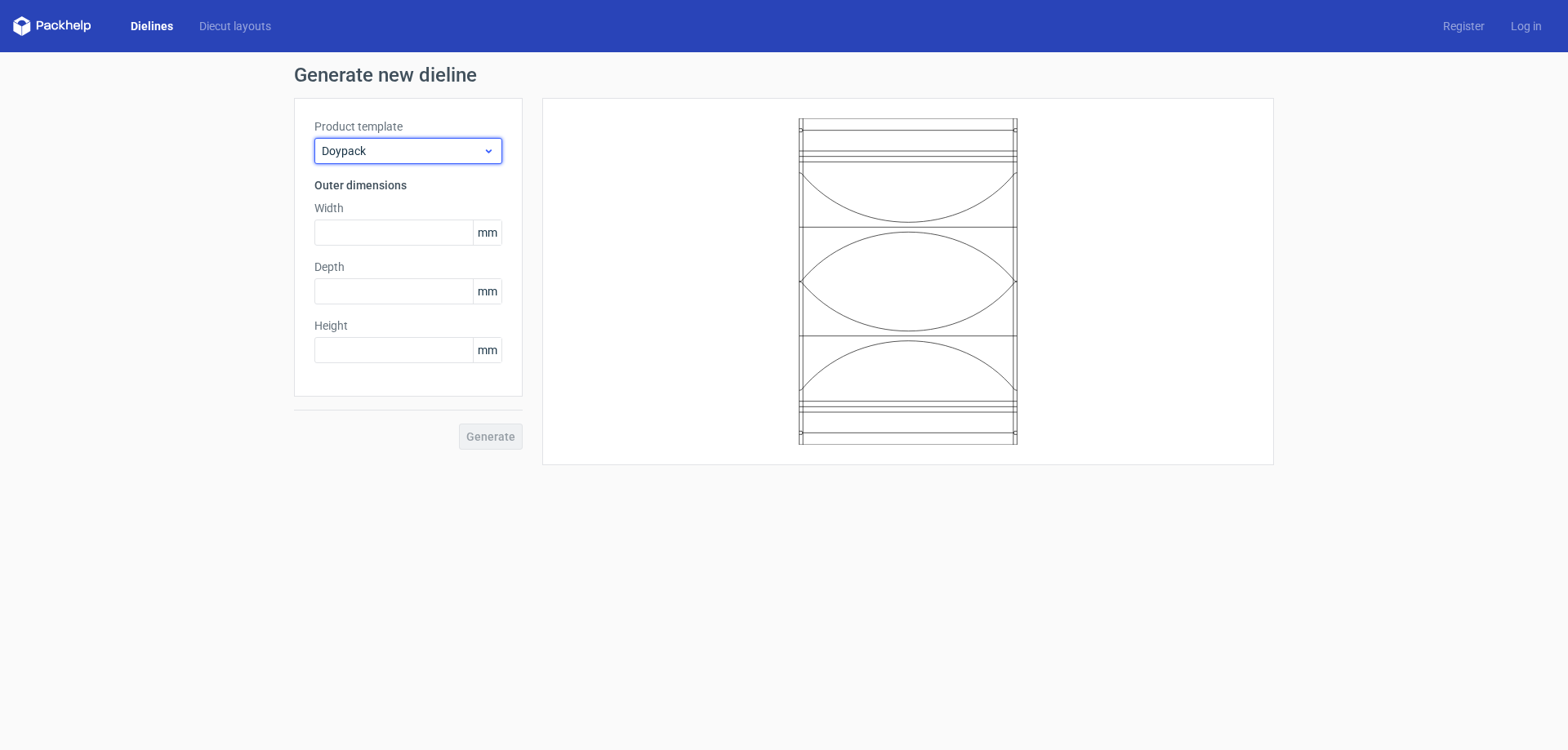
click at [480, 156] on span "Doypack" at bounding box center [401, 151] width 161 height 16
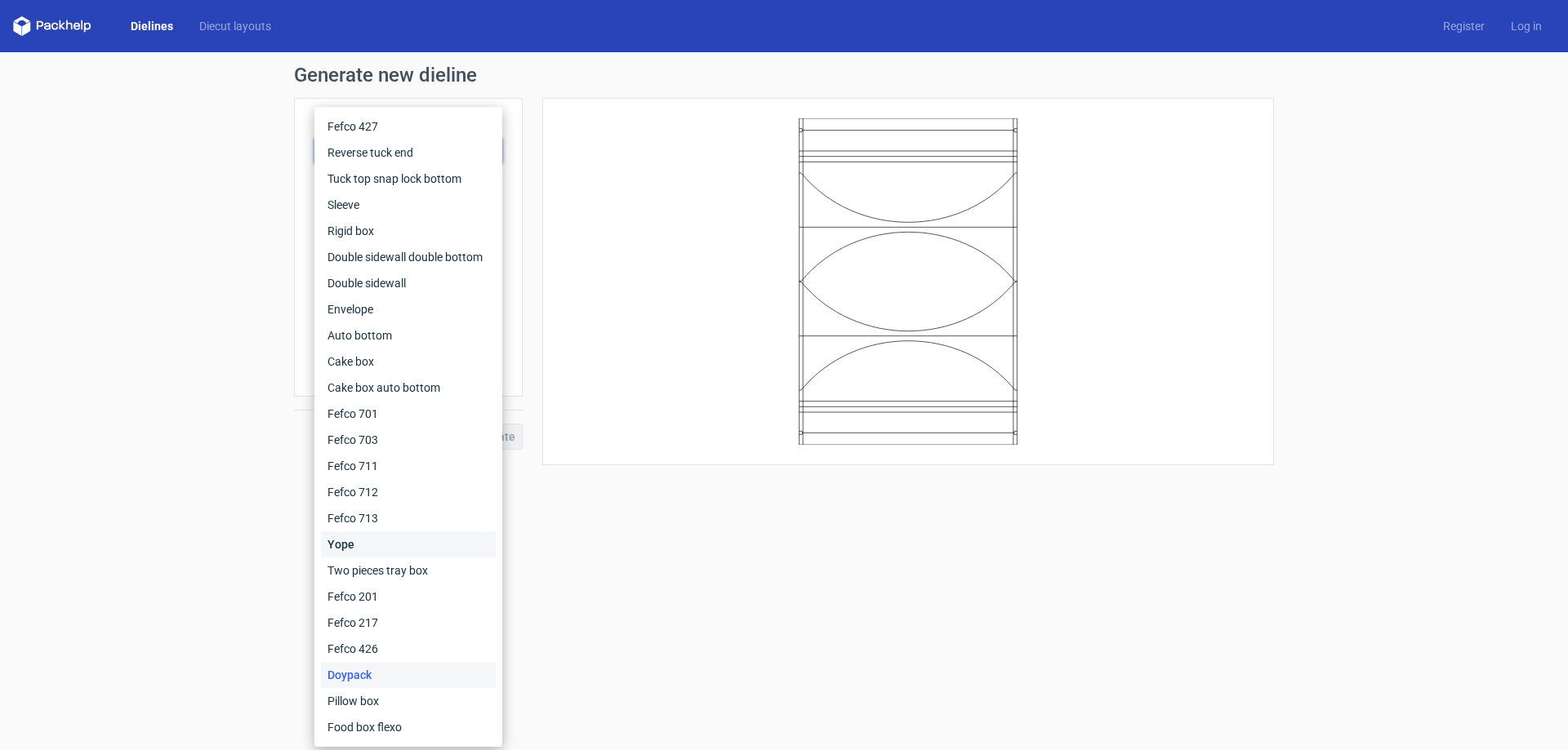
click at [350, 538] on div "Yope" at bounding box center [408, 544] width 175 height 26
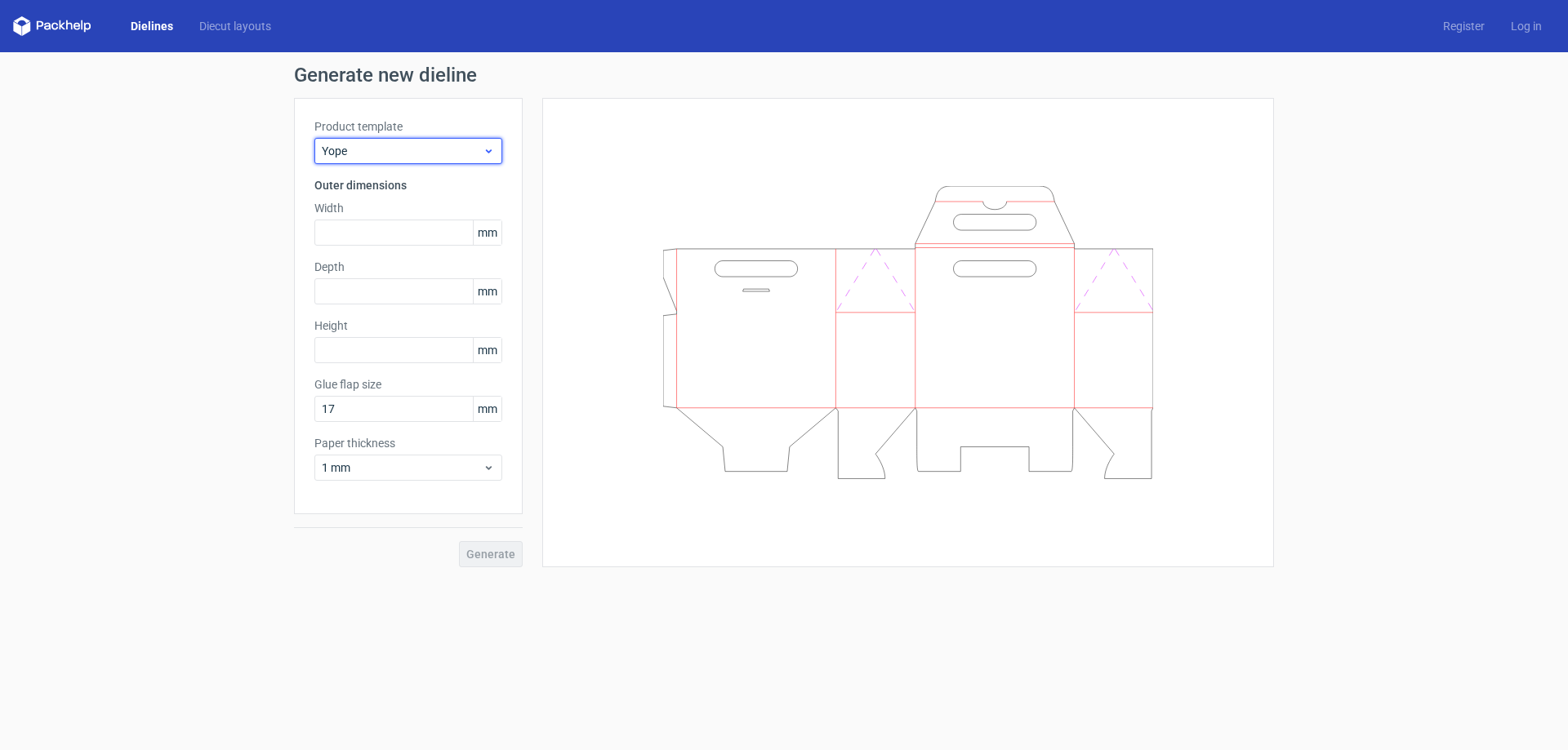
click at [454, 154] on span "Yope" at bounding box center [401, 151] width 161 height 16
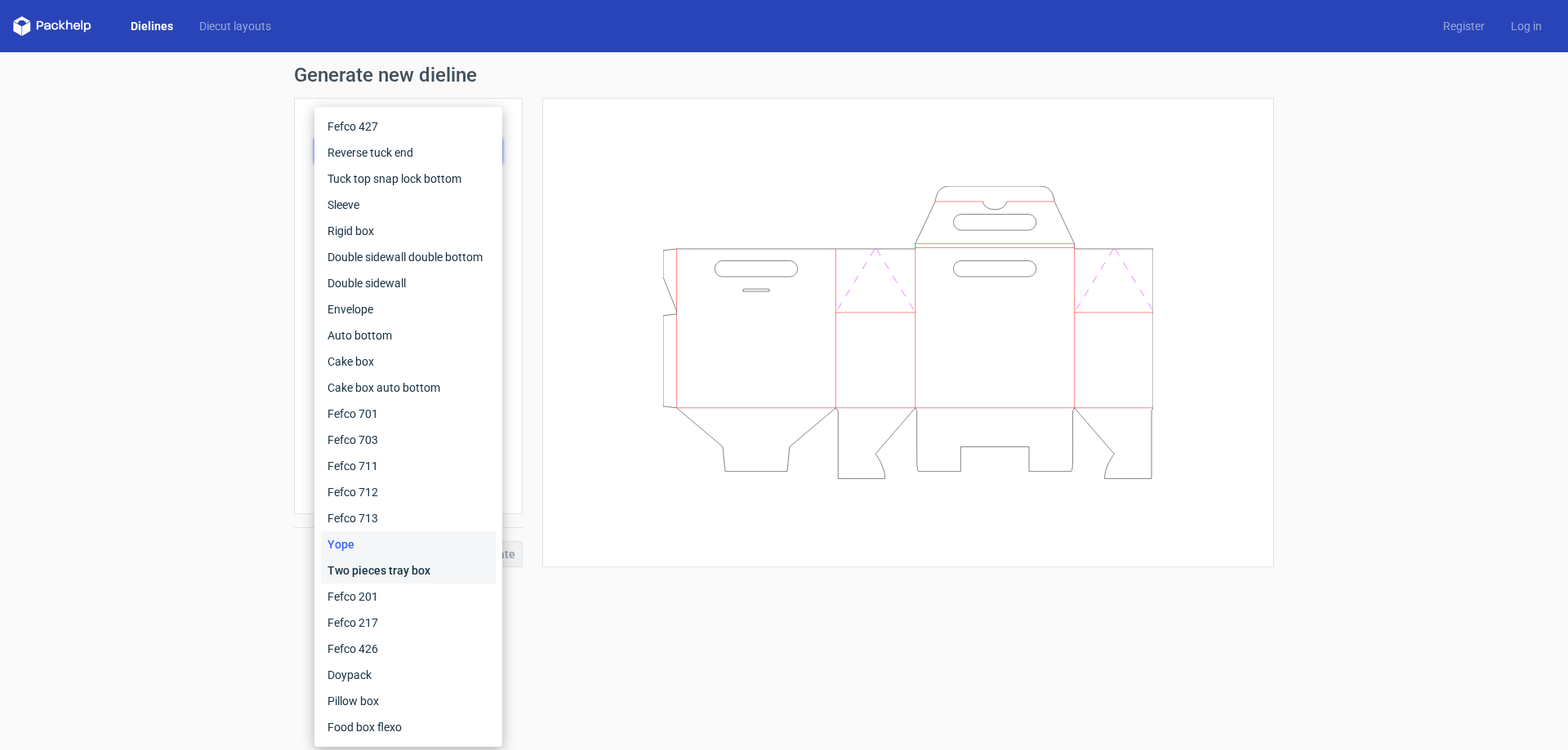
click at [409, 571] on div "Two pieces tray box" at bounding box center [408, 570] width 175 height 26
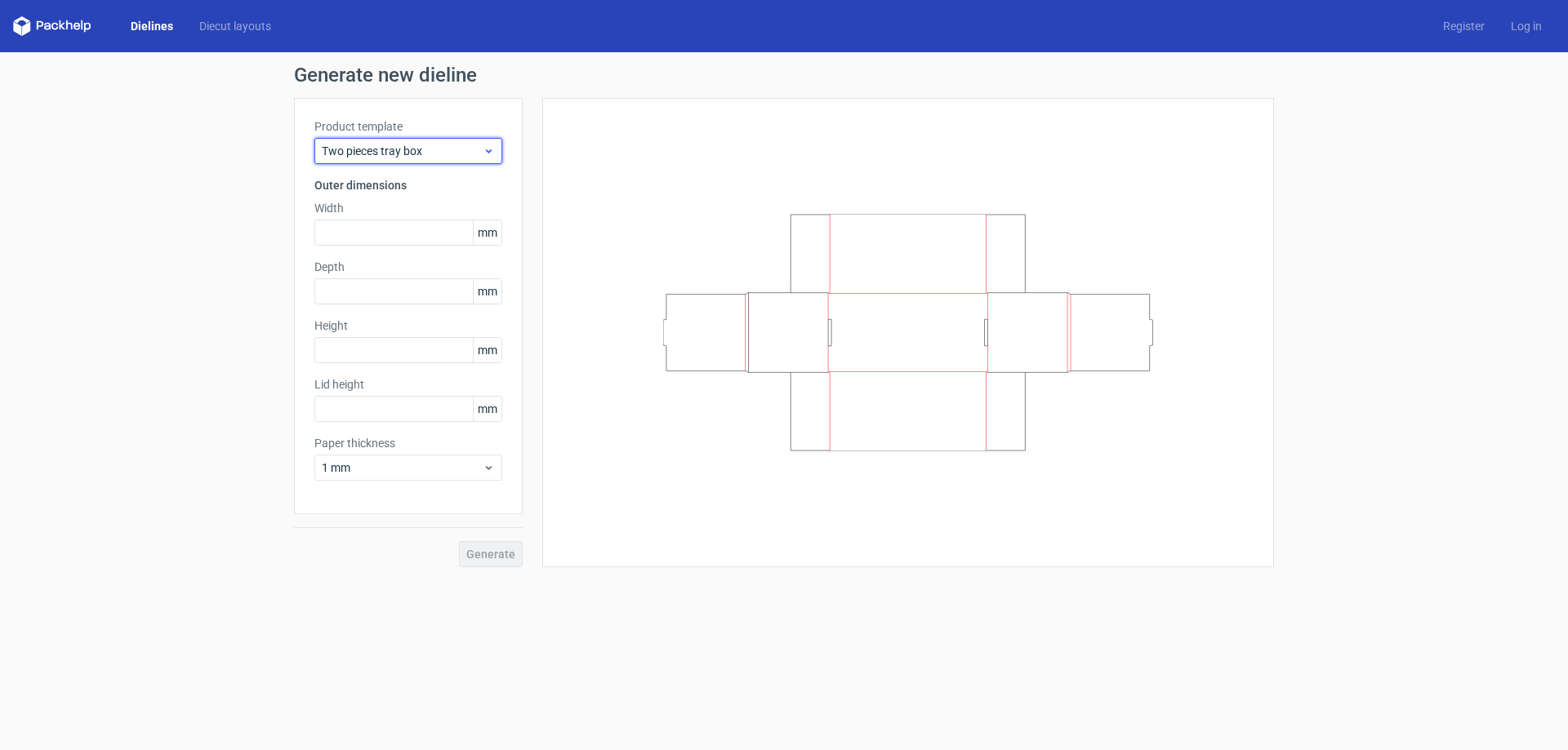
click at [486, 151] on icon at bounding box center [489, 151] width 13 height 13
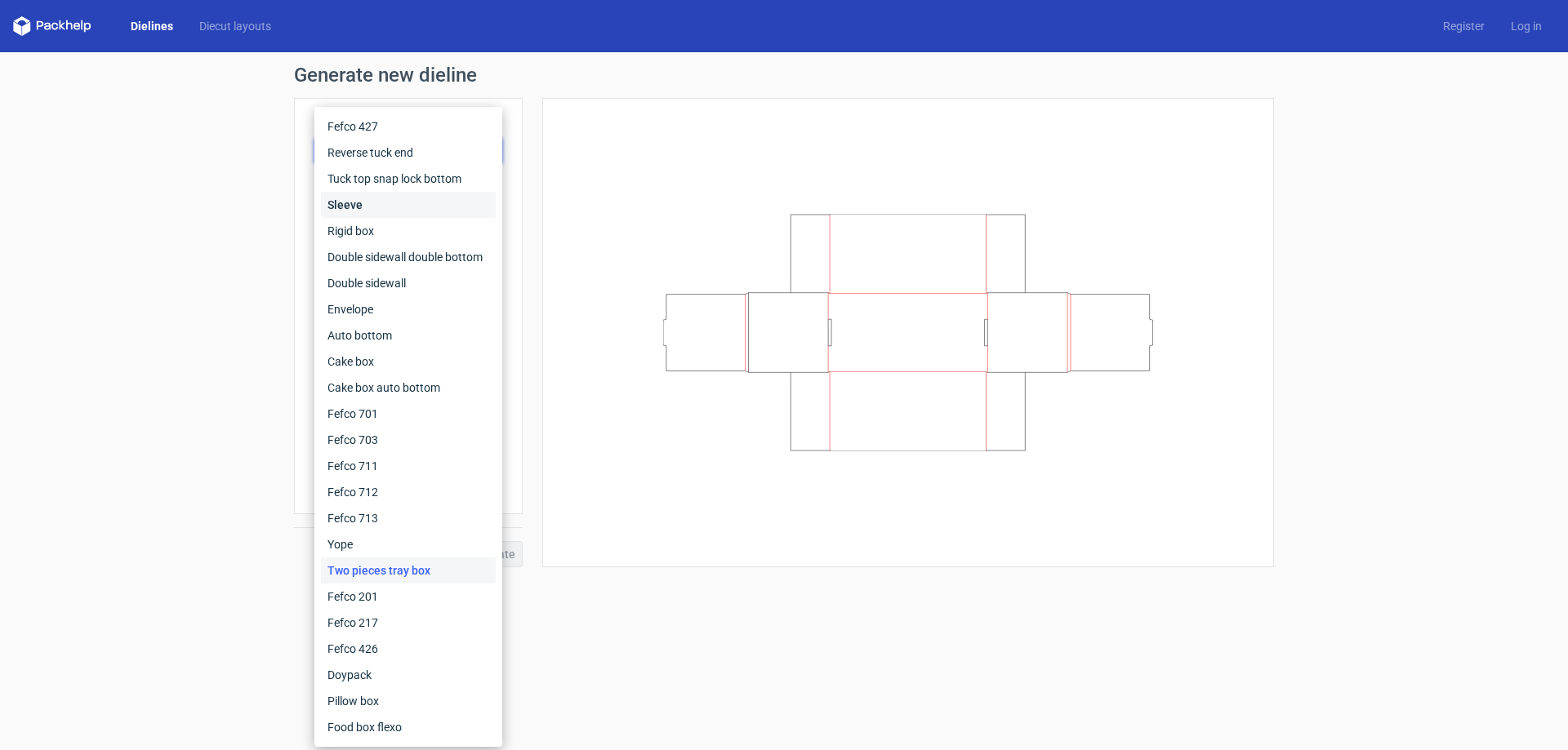
click at [374, 204] on div "Sleeve" at bounding box center [408, 205] width 175 height 26
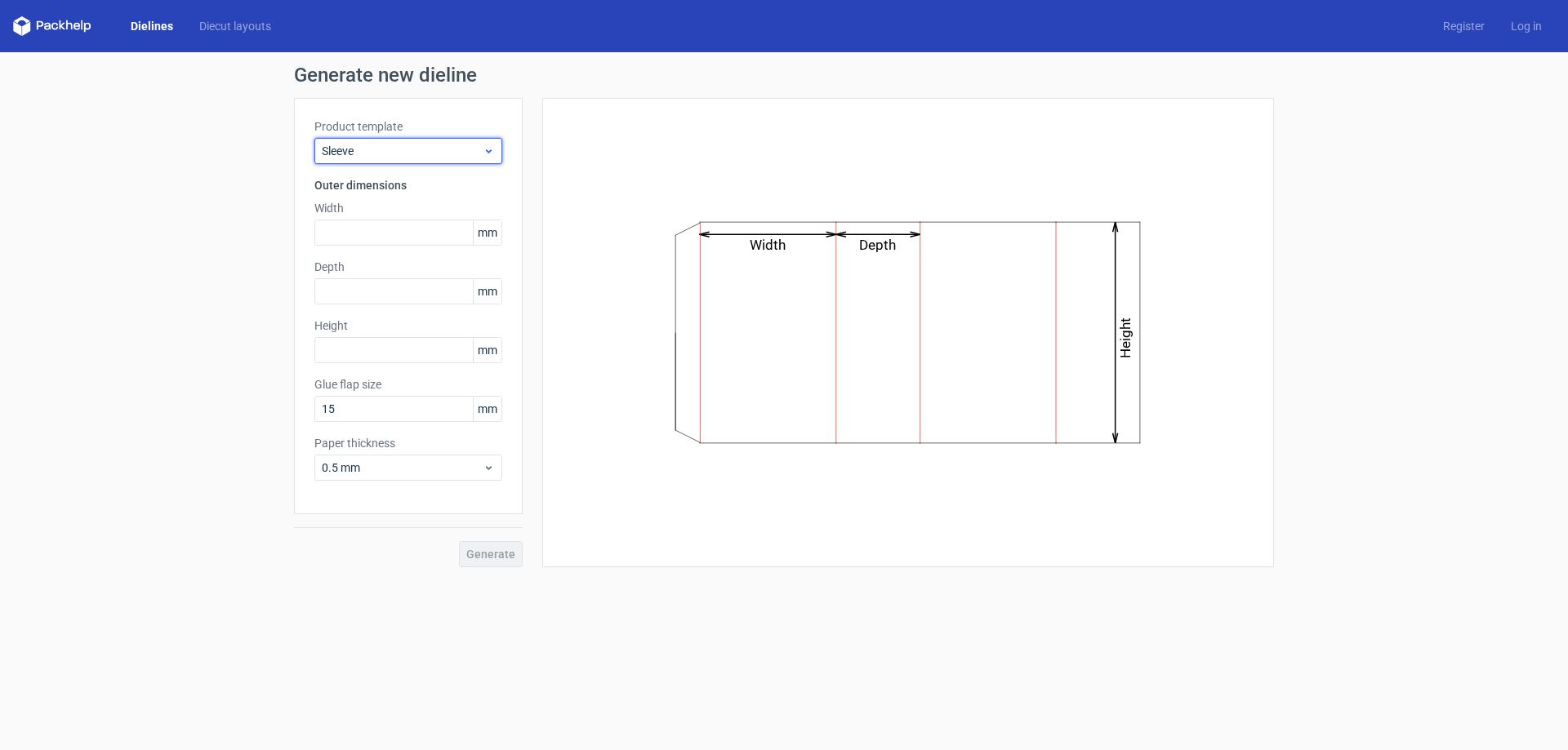
click at [486, 145] on icon at bounding box center [489, 151] width 13 height 13
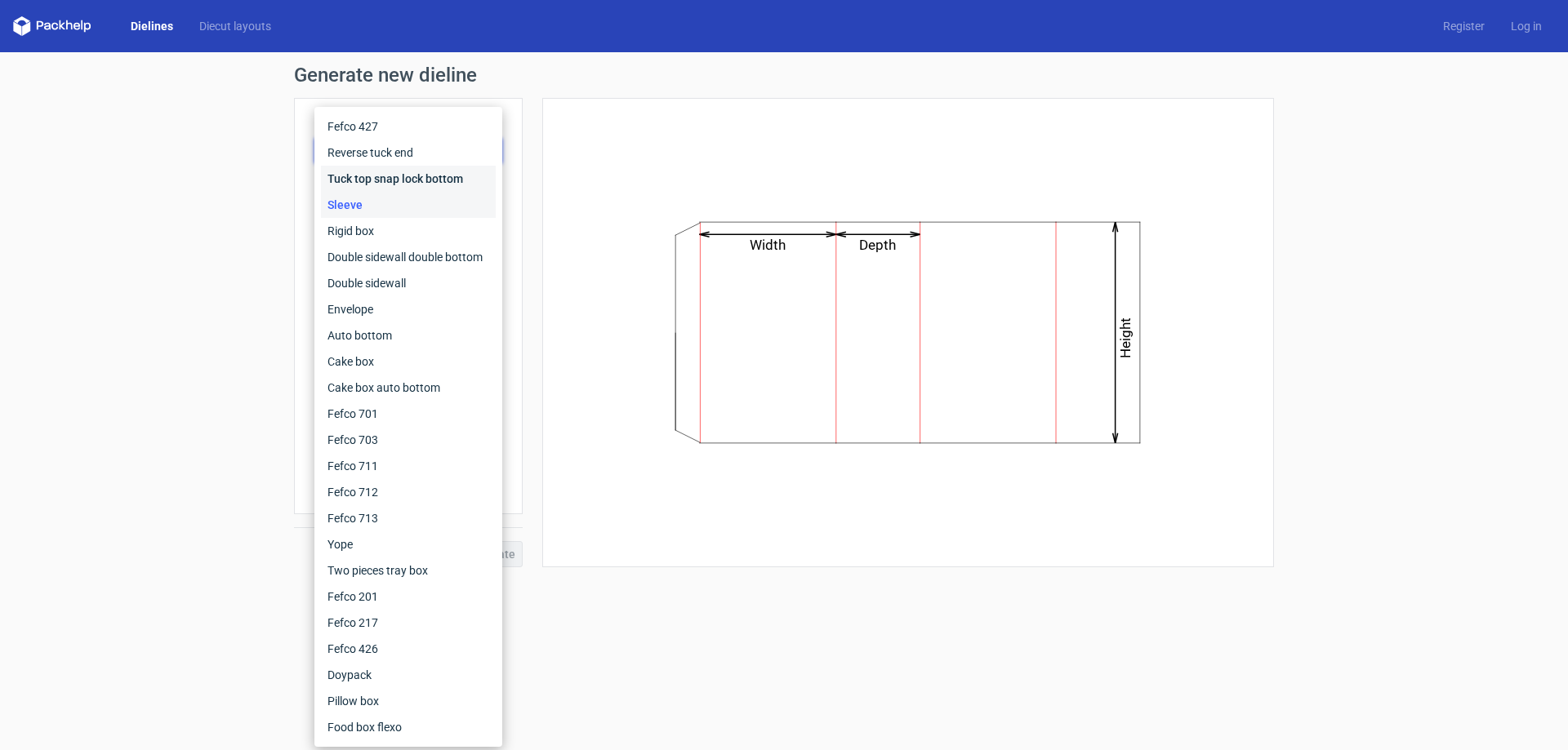
click at [421, 180] on div "Tuck top snap lock bottom" at bounding box center [408, 179] width 175 height 26
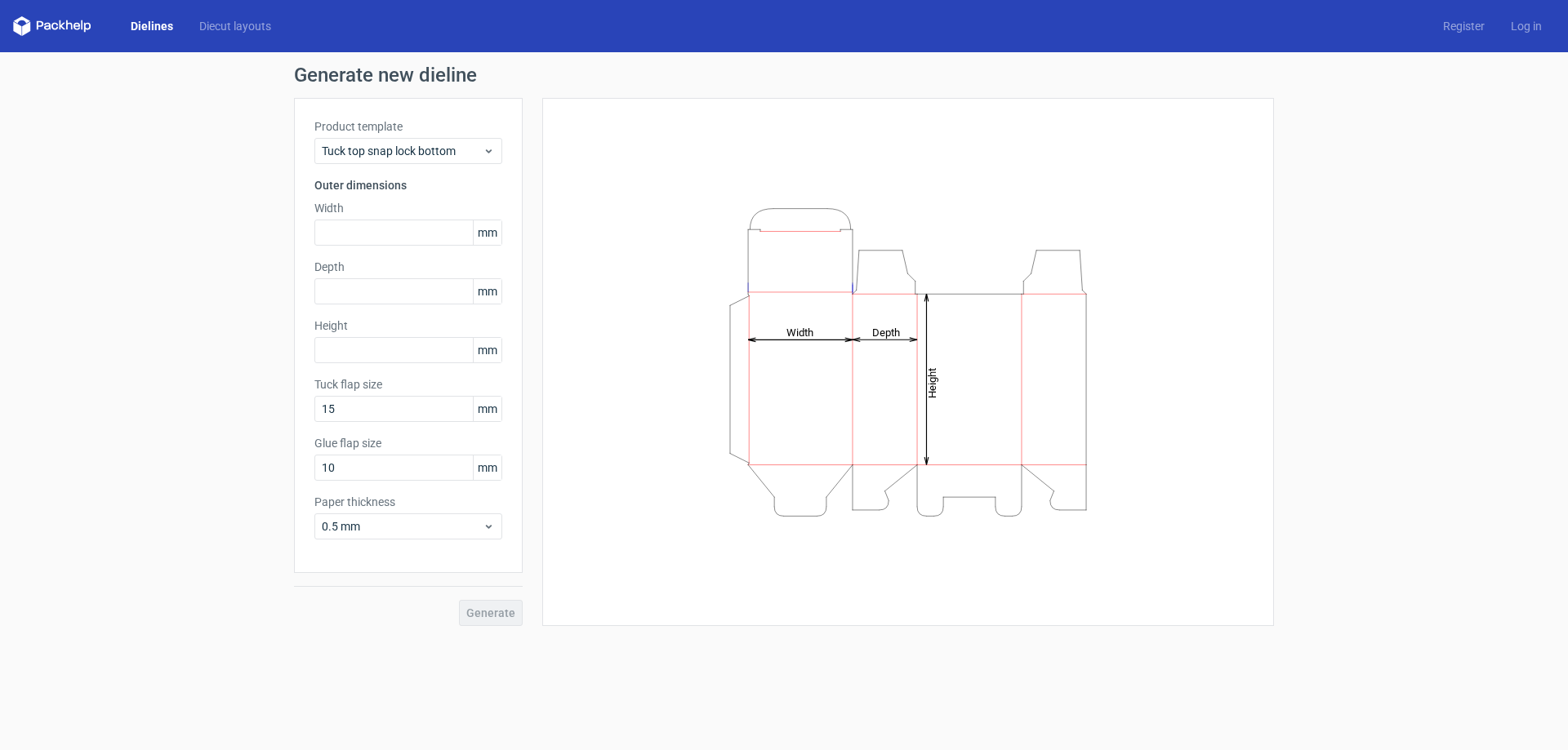
click at [853, 166] on div "Height Depth Width" at bounding box center [907, 362] width 691 height 488
click at [1536, 24] on link "Log in" at bounding box center [1526, 26] width 57 height 16
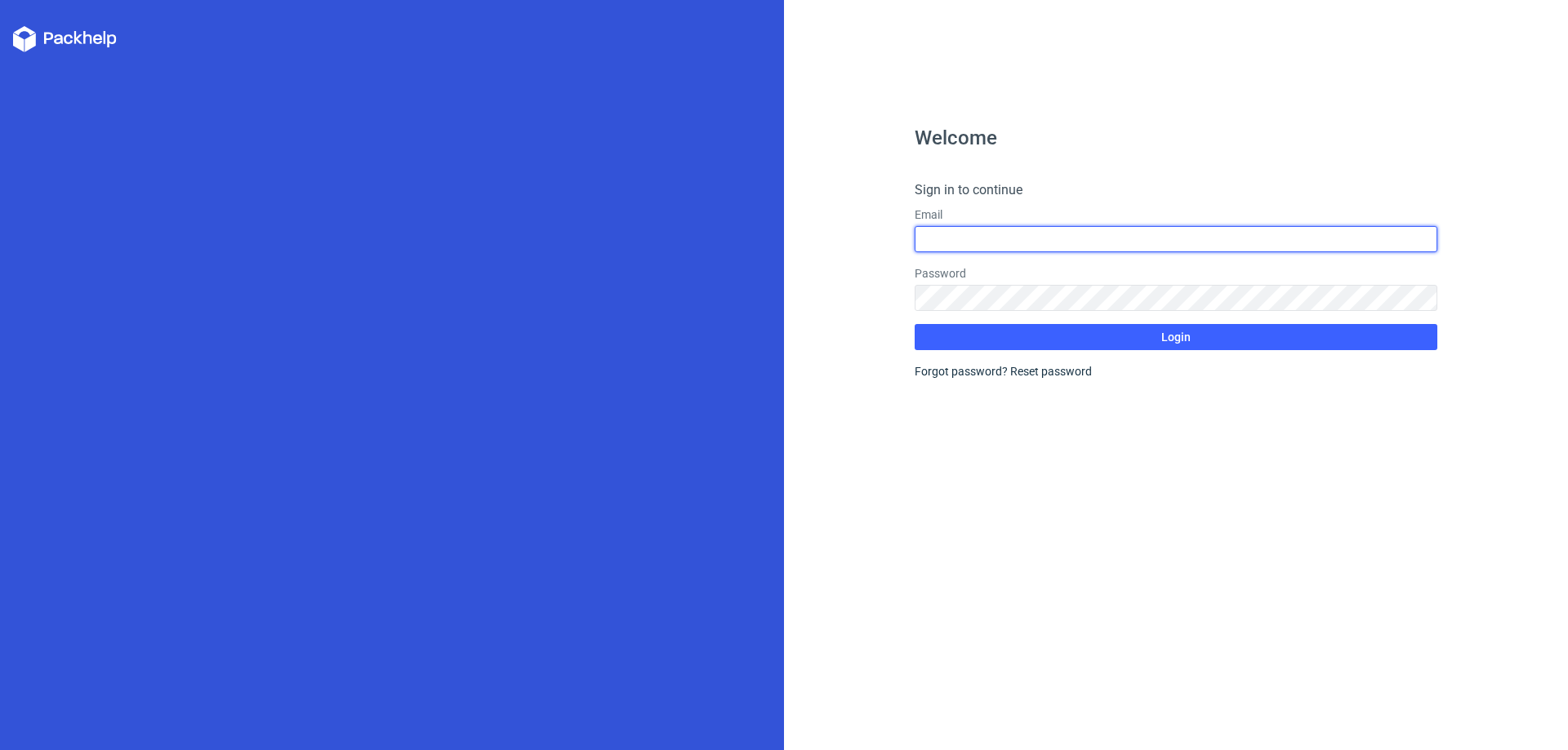
click at [985, 234] on input "text" at bounding box center [1176, 239] width 523 height 26
type input "[EMAIL_ADDRESS][DOMAIN_NAME]"
click at [1056, 235] on input "[EMAIL_ADDRESS][DOMAIN_NAME]" at bounding box center [1176, 239] width 523 height 26
drag, startPoint x: 1056, startPoint y: 235, endPoint x: 732, endPoint y: 238, distance: 324.0
click at [732, 238] on div "Welcome Sign in to continue Email [EMAIL_ADDRESS][DOMAIN_NAME] Password Login F…" at bounding box center [784, 375] width 1568 height 750
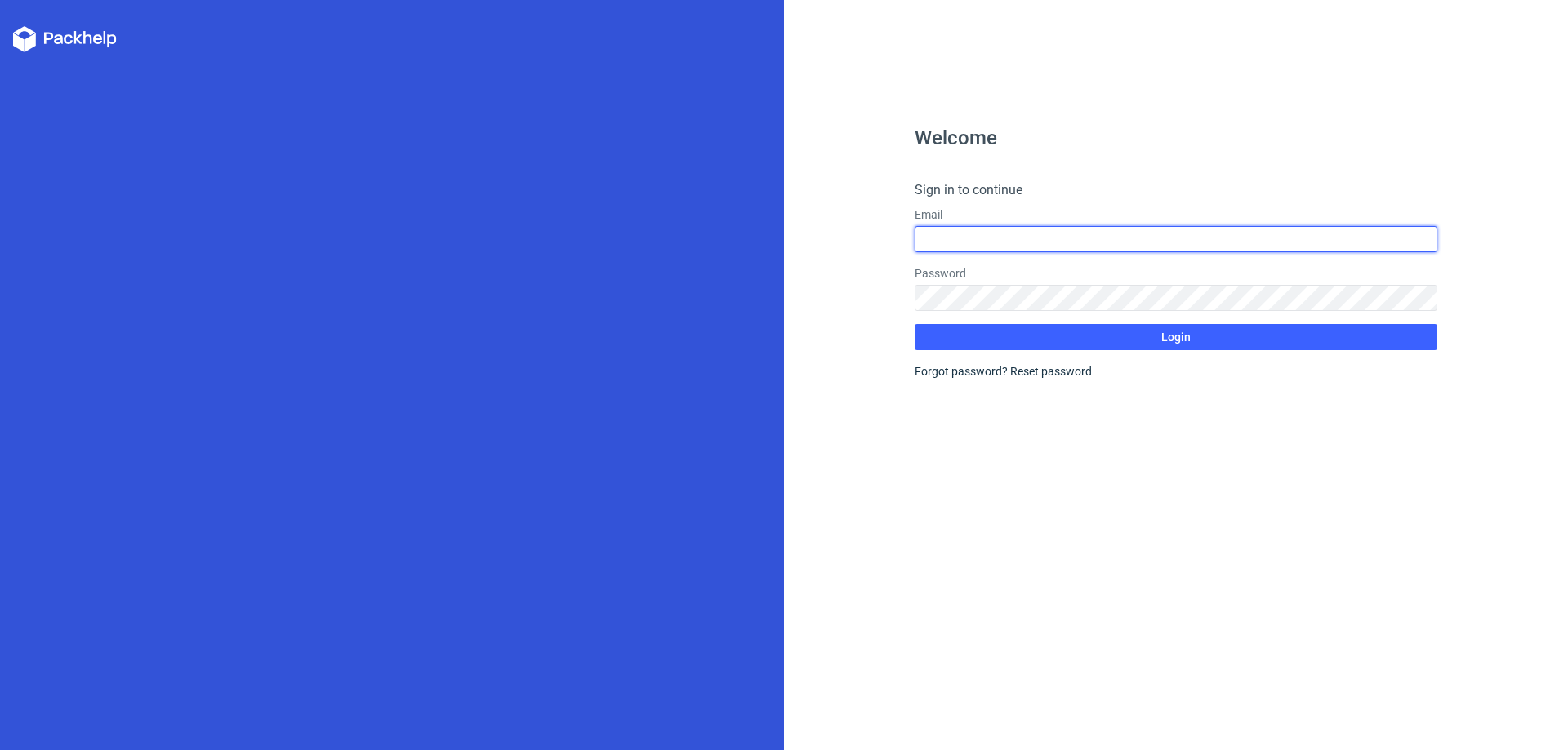
click at [966, 229] on input "text" at bounding box center [1176, 239] width 523 height 26
type input "[EMAIL_ADDRESS][DOMAIN_NAME]"
